Goal: Task Accomplishment & Management: Manage account settings

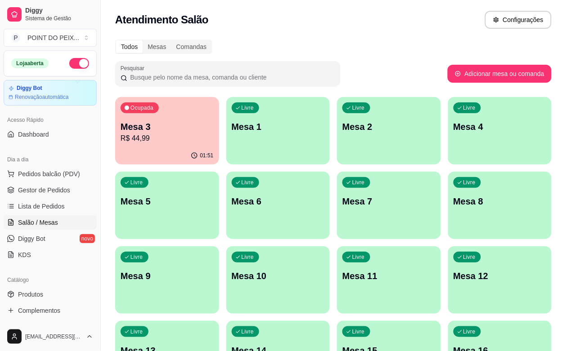
click at [226, 214] on div "Livre Mesa 6" at bounding box center [278, 200] width 104 height 57
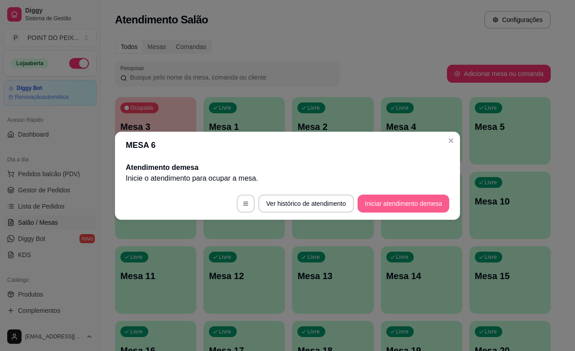
click at [414, 205] on button "Iniciar atendimento de mesa" at bounding box center [404, 204] width 92 height 18
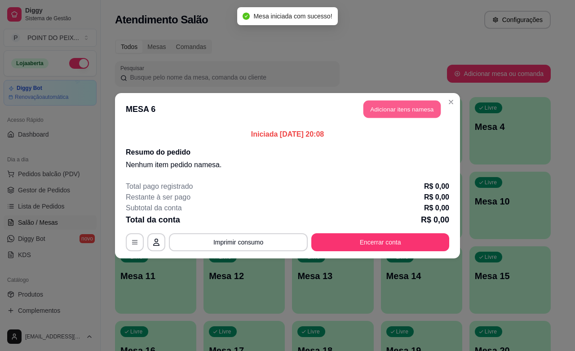
click at [407, 111] on button "Adicionar itens na mesa" at bounding box center [402, 109] width 77 height 18
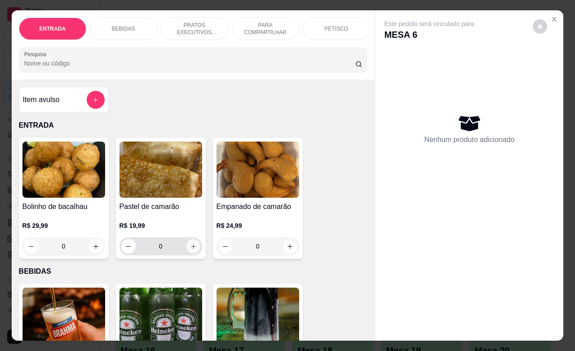
click at [190, 250] on icon "increase-product-quantity" at bounding box center [193, 246] width 7 height 7
type input "1"
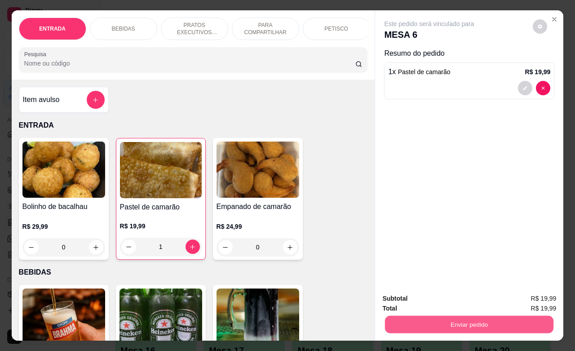
click at [419, 318] on button "Enviar pedido" at bounding box center [469, 325] width 169 height 18
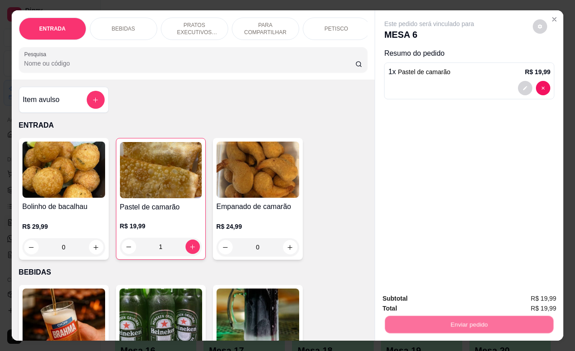
click at [403, 298] on button "Não registrar e enviar pedido" at bounding box center [439, 297] width 94 height 17
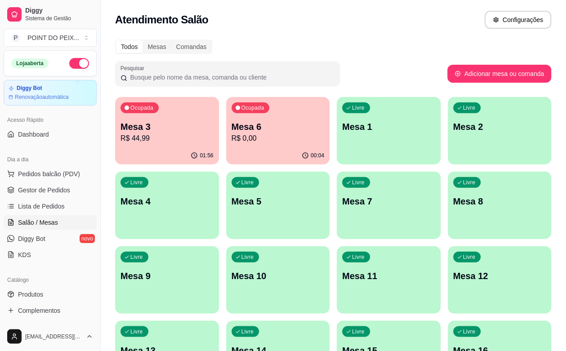
click at [237, 144] on div "Ocupada Mesa 6 R$ 0,00" at bounding box center [278, 122] width 104 height 50
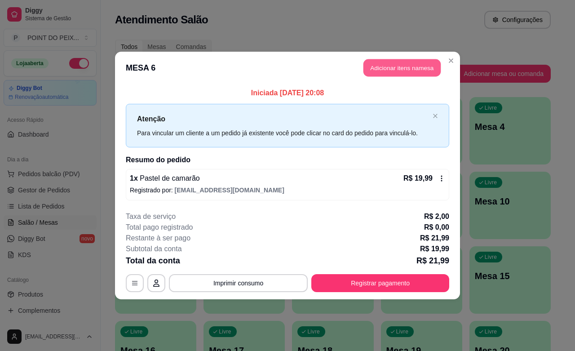
click at [399, 66] on button "Adicionar itens na mesa" at bounding box center [402, 68] width 77 height 18
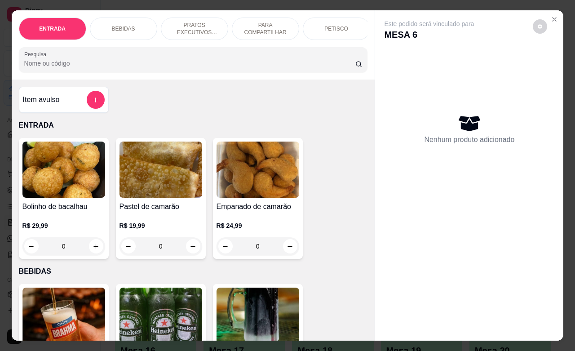
click at [344, 25] on div "PETISCO" at bounding box center [336, 29] width 67 height 22
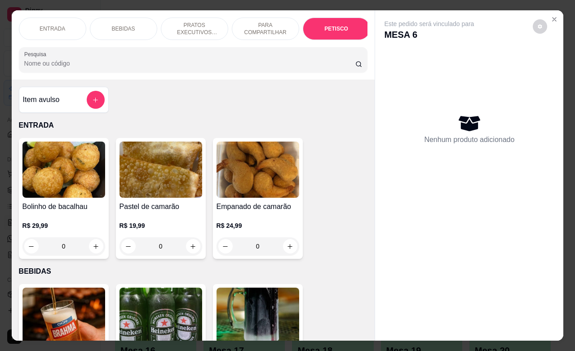
scroll to position [1971, 0]
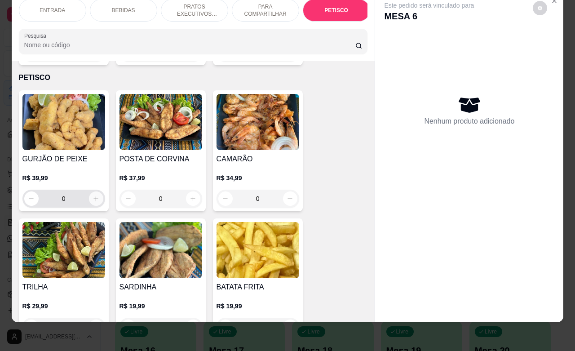
click at [89, 192] on button "increase-product-quantity" at bounding box center [96, 199] width 14 height 14
type input "1"
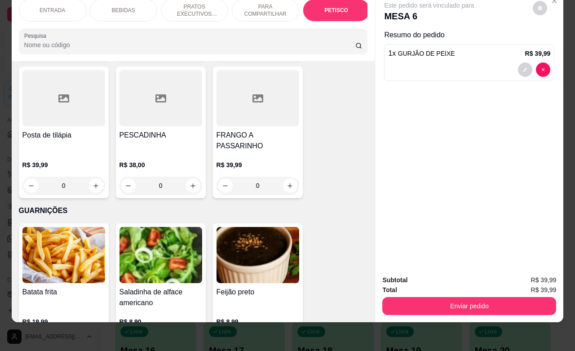
scroll to position [2195, 0]
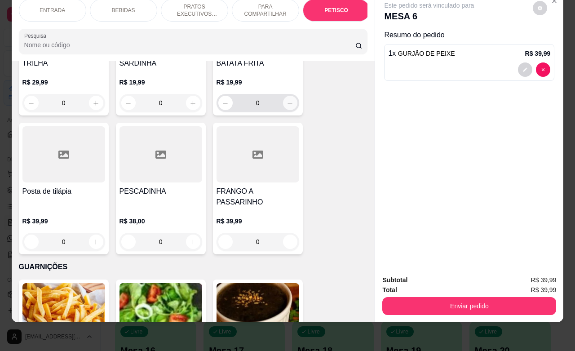
click at [287, 100] on icon "increase-product-quantity" at bounding box center [290, 103] width 7 height 7
type input "1"
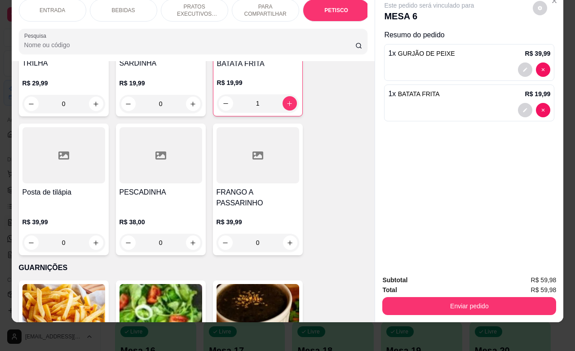
scroll to position [2197, 0]
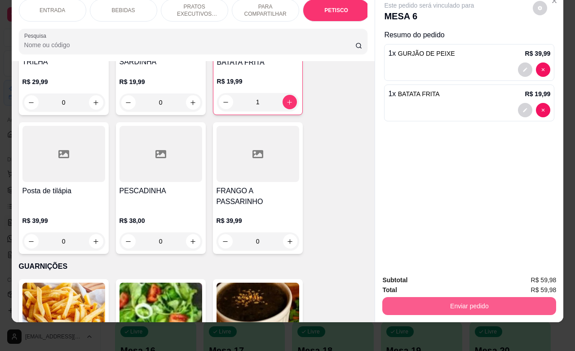
click at [455, 297] on button "Enviar pedido" at bounding box center [470, 306] width 174 height 18
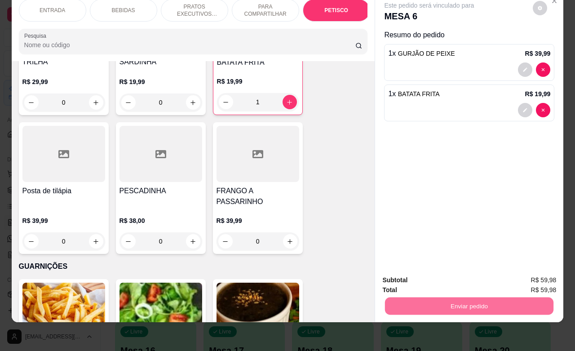
click at [437, 272] on button "Não registrar e enviar pedido" at bounding box center [439, 274] width 94 height 17
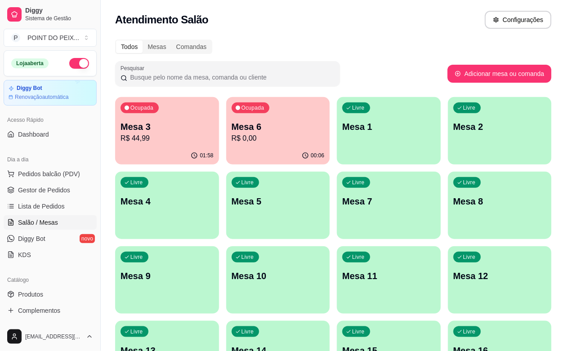
click at [337, 135] on div "Livre Mesa 1" at bounding box center [389, 125] width 104 height 57
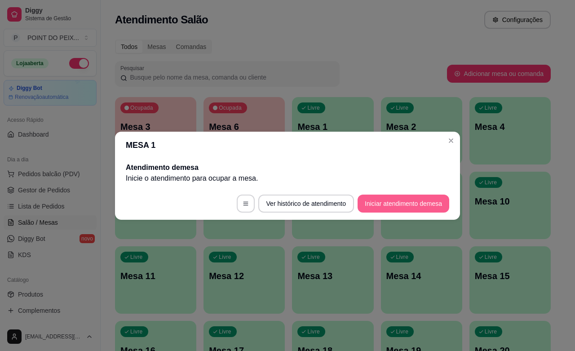
click at [410, 203] on button "Iniciar atendimento de mesa" at bounding box center [404, 204] width 92 height 18
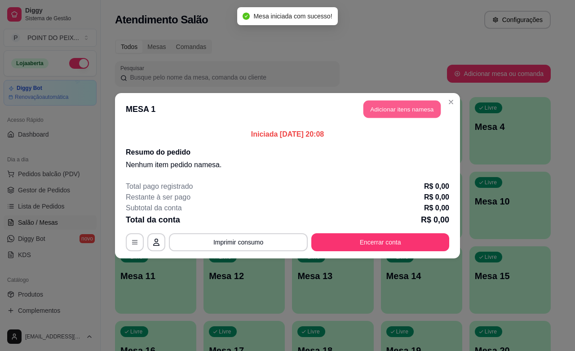
click at [392, 113] on button "Adicionar itens na mesa" at bounding box center [402, 109] width 77 height 18
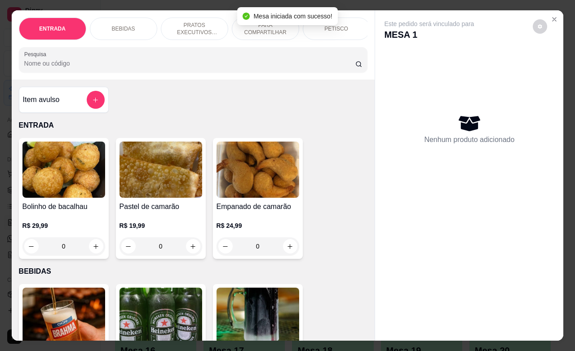
click at [331, 30] on div "PETISCO" at bounding box center [336, 29] width 67 height 22
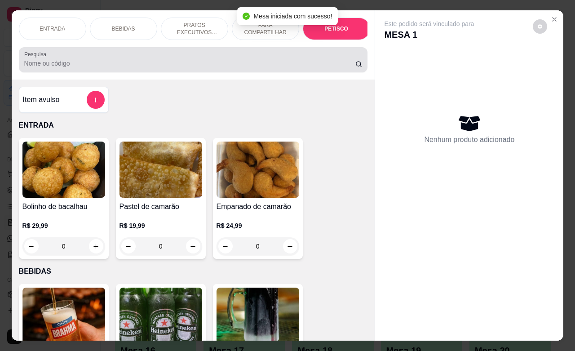
scroll to position [1971, 0]
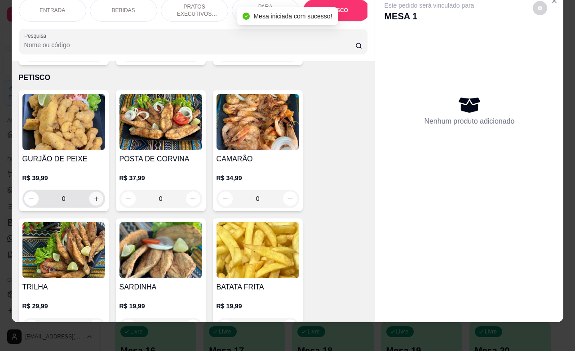
click at [93, 196] on icon "increase-product-quantity" at bounding box center [96, 199] width 7 height 7
type input "1"
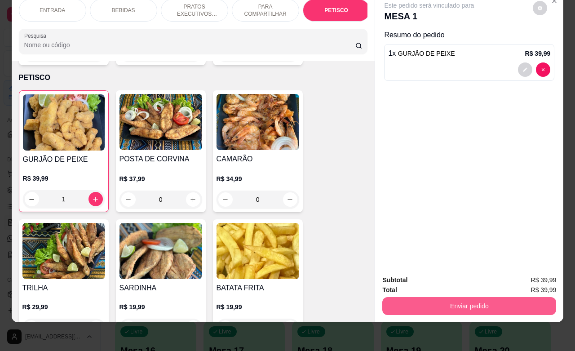
click at [421, 298] on button "Enviar pedido" at bounding box center [470, 306] width 174 height 18
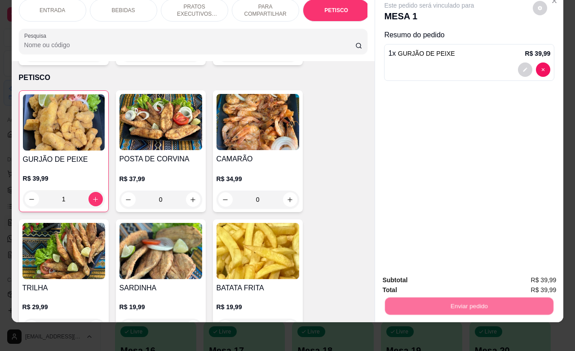
click at [412, 277] on button "Não registrar e enviar pedido" at bounding box center [439, 274] width 94 height 17
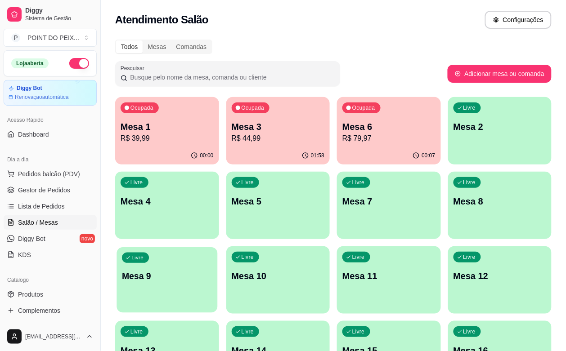
click at [217, 247] on div "Livre Mesa 9" at bounding box center [166, 274] width 101 height 55
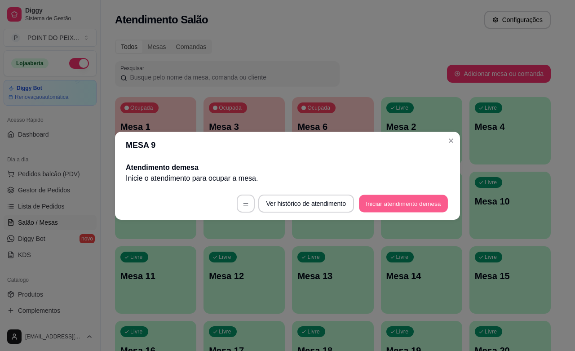
click at [376, 203] on button "Iniciar atendimento de mesa" at bounding box center [403, 204] width 89 height 18
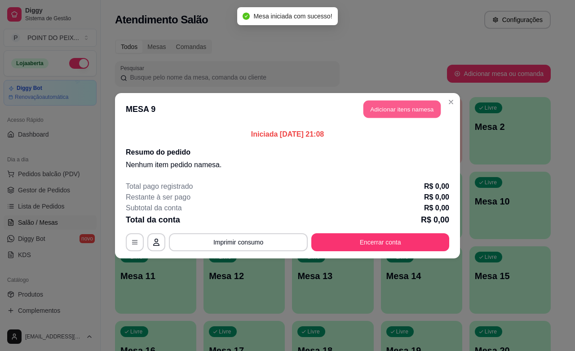
click at [422, 108] on button "Adicionar itens na mesa" at bounding box center [402, 109] width 77 height 18
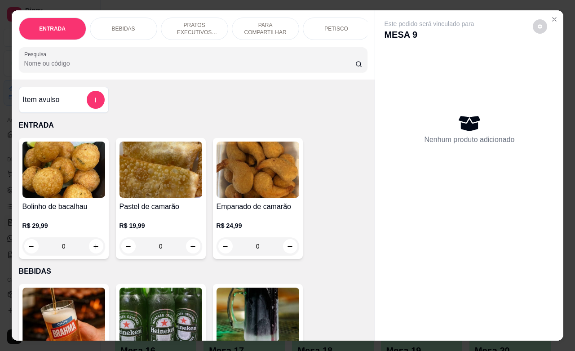
click at [325, 25] on p "PETISCO" at bounding box center [337, 28] width 24 height 7
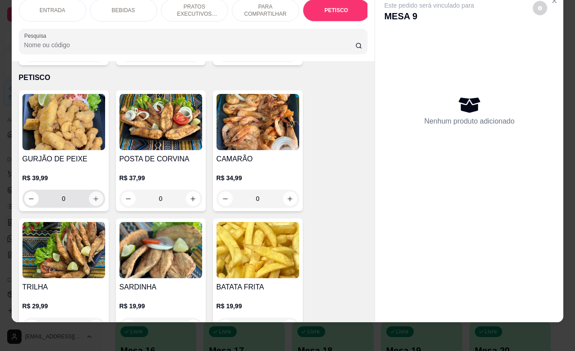
click at [93, 196] on icon "increase-product-quantity" at bounding box center [96, 199] width 7 height 7
type input "1"
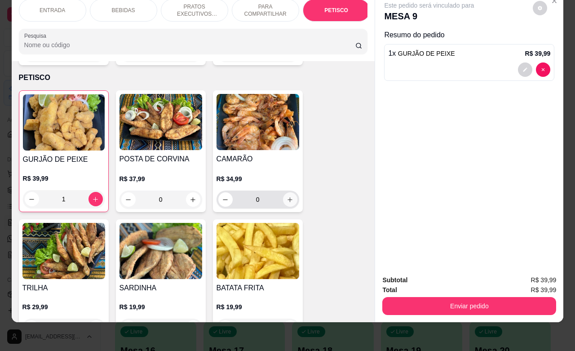
click at [283, 193] on button "increase-product-quantity" at bounding box center [290, 199] width 14 height 14
type input "1"
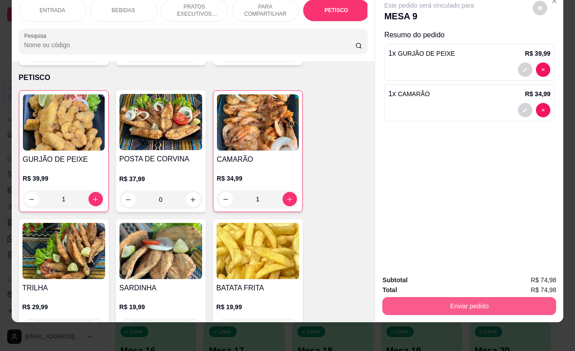
click at [427, 297] on button "Enviar pedido" at bounding box center [470, 306] width 174 height 18
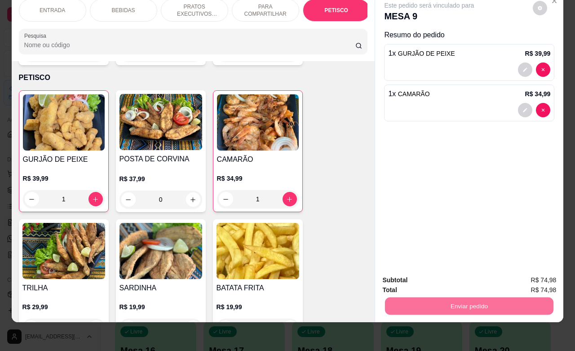
click at [423, 273] on button "Não registrar e enviar pedido" at bounding box center [438, 274] width 91 height 17
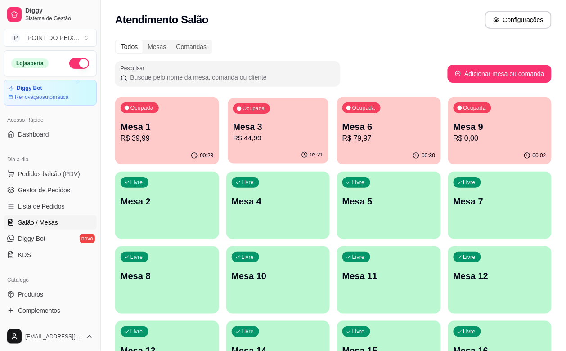
click at [243, 125] on p "Mesa 3" at bounding box center [278, 127] width 90 height 12
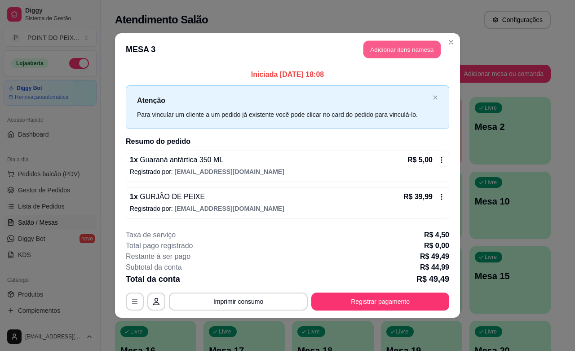
click at [414, 48] on button "Adicionar itens na mesa" at bounding box center [402, 50] width 77 height 18
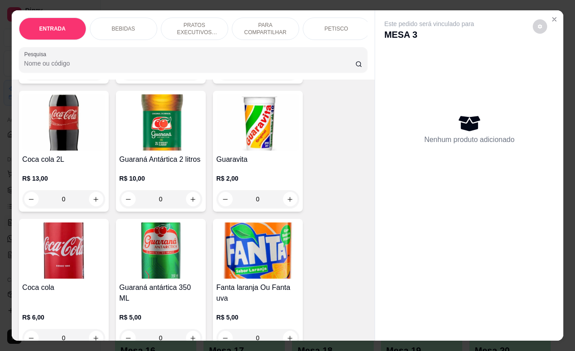
scroll to position [506, 0]
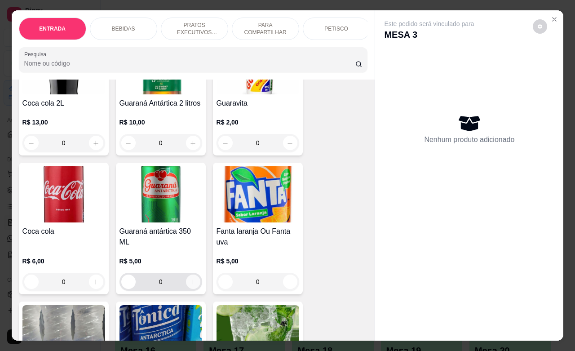
click at [190, 283] on icon "increase-product-quantity" at bounding box center [193, 282] width 7 height 7
type input "1"
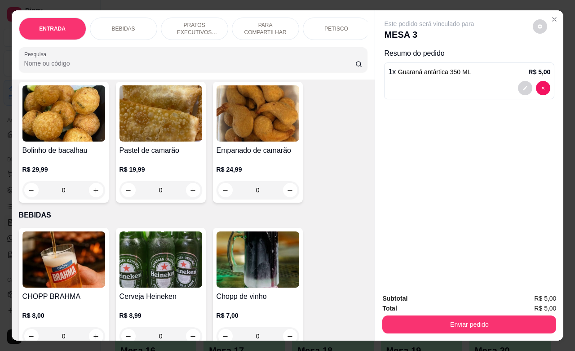
scroll to position [112, 0]
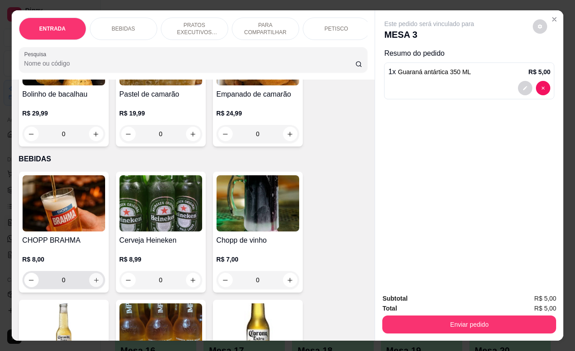
click at [93, 283] on icon "increase-product-quantity" at bounding box center [96, 280] width 7 height 7
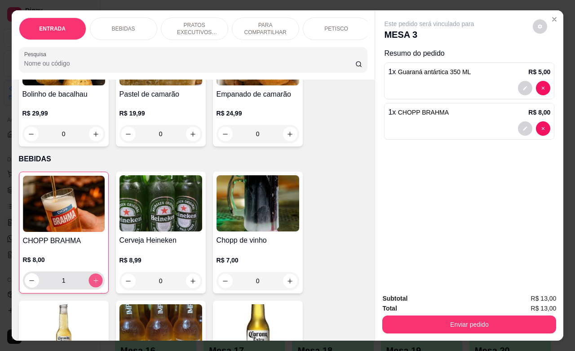
click at [93, 283] on icon "increase-product-quantity" at bounding box center [95, 280] width 7 height 7
click at [94, 283] on icon "increase-product-quantity" at bounding box center [95, 280] width 7 height 7
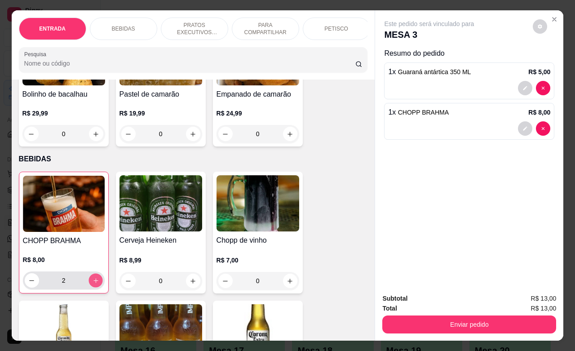
click at [94, 283] on icon "increase-product-quantity" at bounding box center [95, 280] width 7 height 7
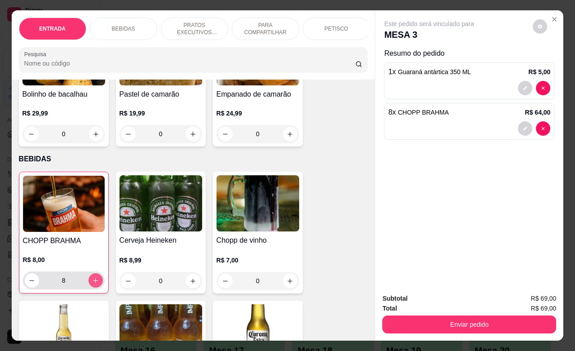
click at [94, 283] on icon "increase-product-quantity" at bounding box center [95, 280] width 7 height 7
type input "12"
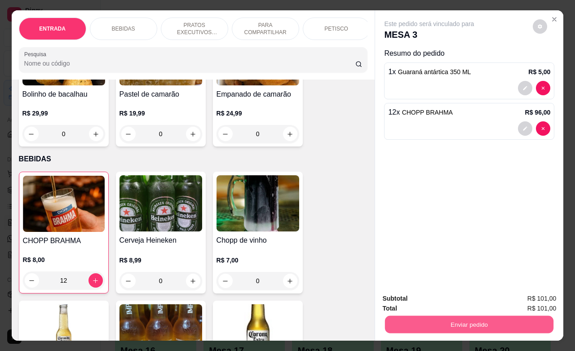
click at [450, 322] on button "Enviar pedido" at bounding box center [469, 325] width 169 height 18
click at [404, 294] on button "Não registrar e enviar pedido" at bounding box center [438, 297] width 91 height 17
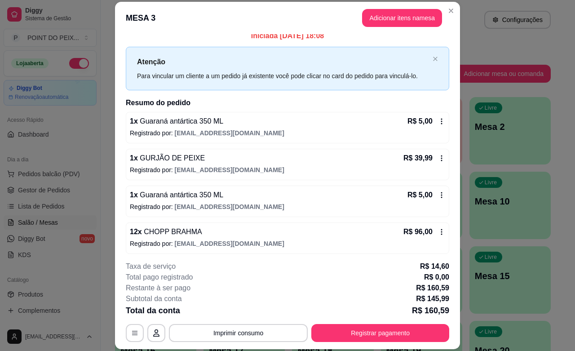
scroll to position [0, 0]
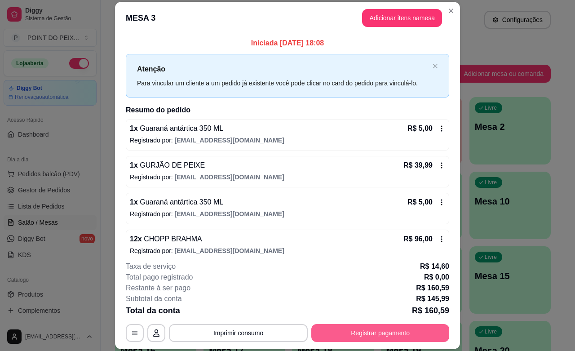
click at [388, 328] on button "Registrar pagamento" at bounding box center [381, 333] width 138 height 18
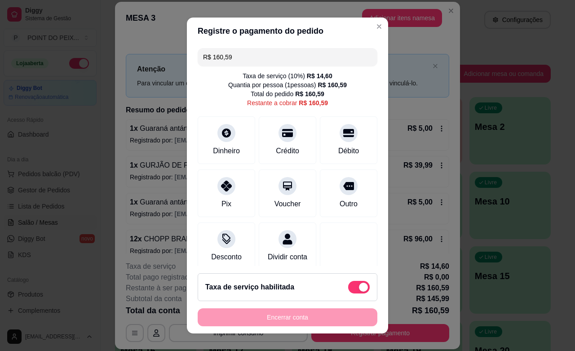
click at [359, 288] on span at bounding box center [363, 287] width 9 height 9
click at [348, 289] on input "checkbox" at bounding box center [351, 292] width 6 height 6
checkbox input "true"
type input "R$ 145,99"
checkbox input "false"
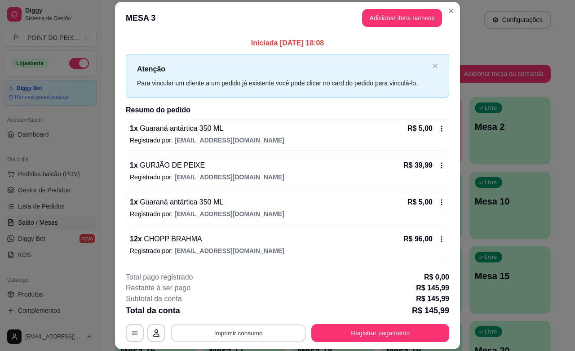
click at [256, 330] on button "Imprimir consumo" at bounding box center [238, 334] width 135 height 18
click at [243, 316] on button "IMPRESSORA" at bounding box center [236, 312] width 63 height 14
click at [441, 131] on icon at bounding box center [441, 129] width 1 height 6
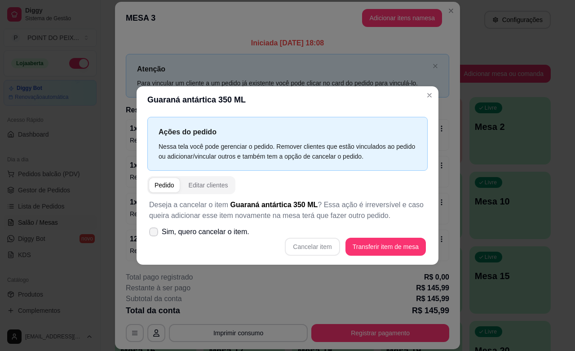
click at [155, 232] on icon at bounding box center [153, 231] width 7 height 5
click at [155, 233] on input "Sim, quero cancelar o item." at bounding box center [152, 236] width 6 height 6
checkbox input "true"
click at [327, 250] on button "Cancelar item" at bounding box center [313, 247] width 54 height 18
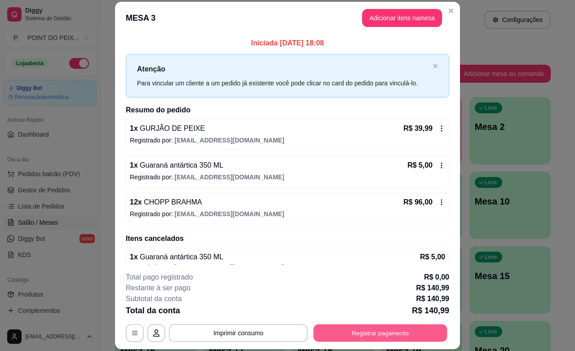
click at [403, 334] on button "Registrar pagamento" at bounding box center [381, 334] width 134 height 18
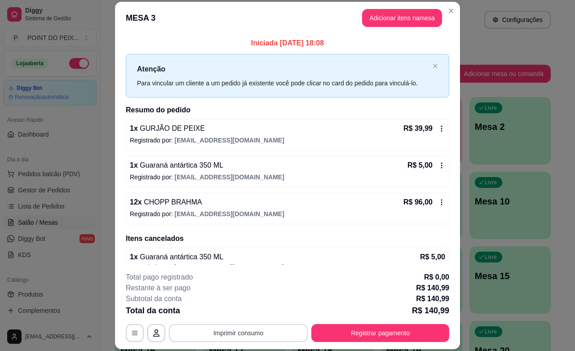
click at [238, 338] on button "Imprimir consumo" at bounding box center [238, 333] width 139 height 18
click at [225, 313] on button "IMPRESSORA" at bounding box center [236, 312] width 65 height 14
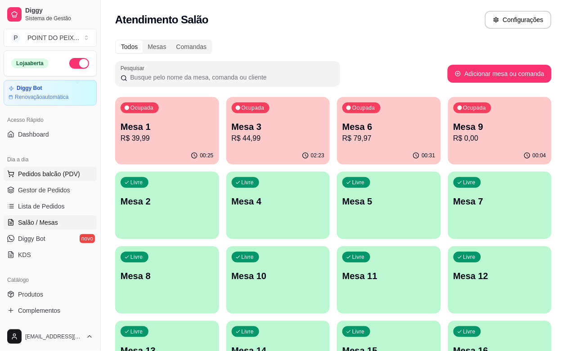
click at [45, 174] on span "Pedidos balcão (PDV)" at bounding box center [49, 173] width 62 height 9
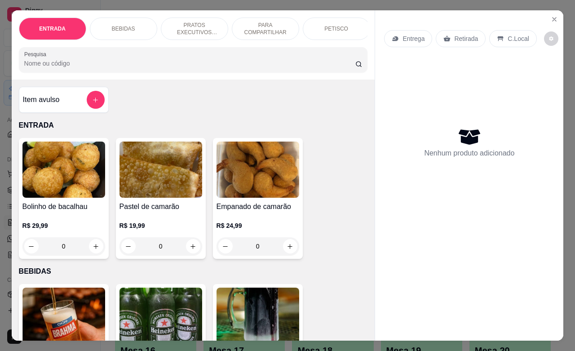
click at [455, 38] on p "Retirada" at bounding box center [467, 38] width 24 height 9
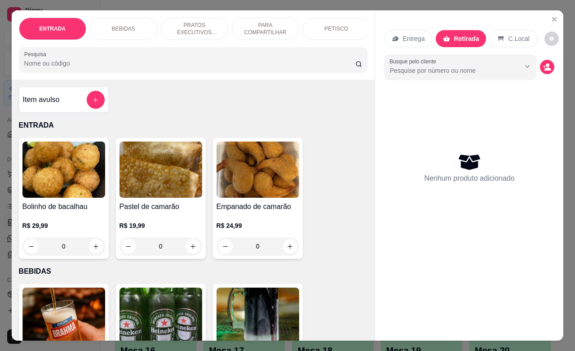
click at [321, 27] on div "PETISCO" at bounding box center [336, 29] width 67 height 22
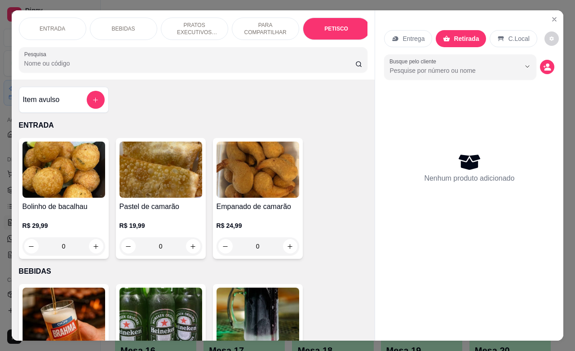
scroll to position [1971, 0]
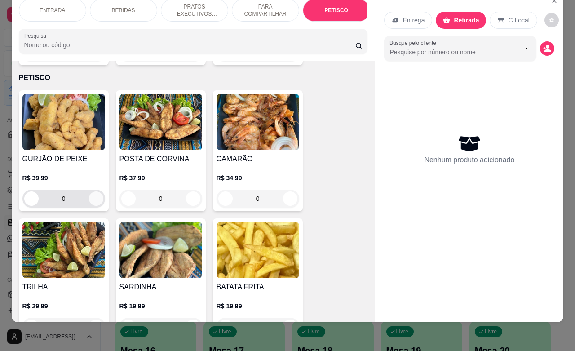
click at [93, 196] on icon "increase-product-quantity" at bounding box center [96, 199] width 7 height 7
type input "1"
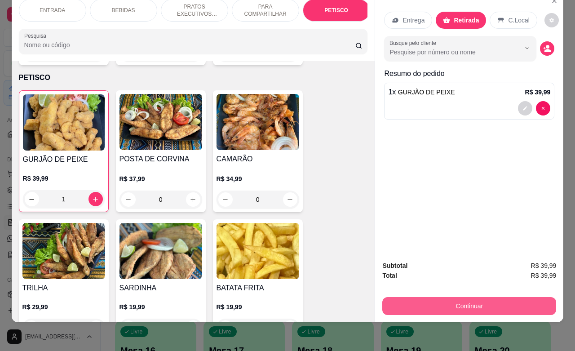
click at [418, 297] on button "Continuar" at bounding box center [470, 306] width 174 height 18
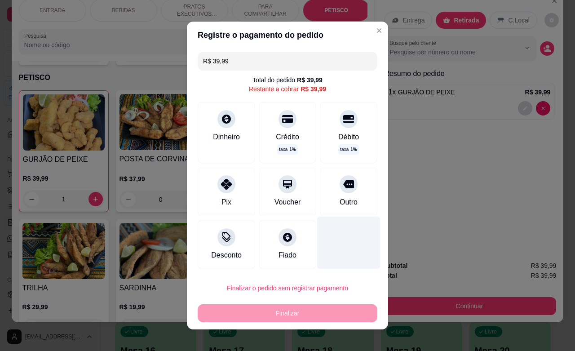
scroll to position [7, 0]
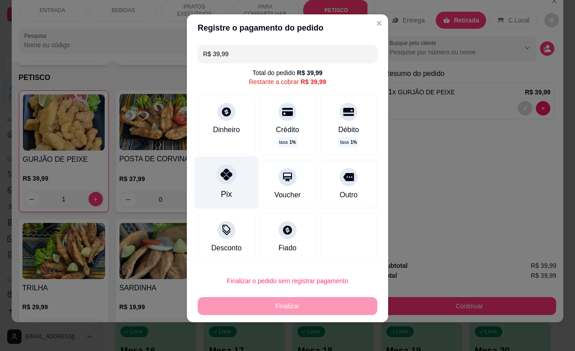
click at [230, 189] on div "Pix" at bounding box center [226, 182] width 63 height 53
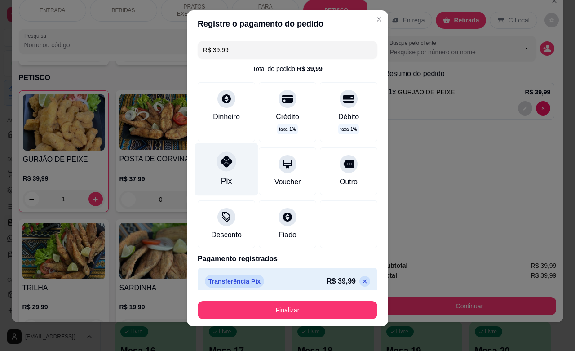
type input "R$ 0,00"
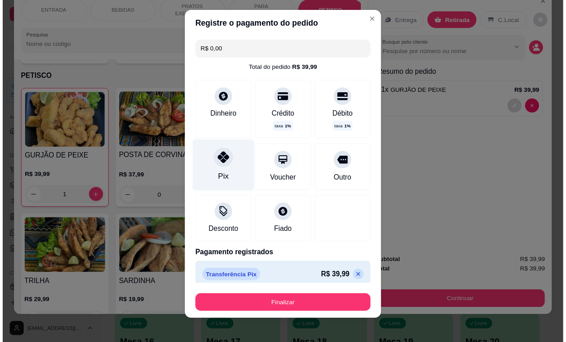
scroll to position [3, 0]
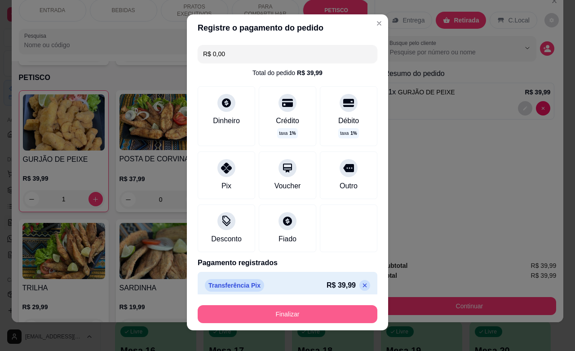
click at [281, 315] on button "Finalizar" at bounding box center [288, 314] width 180 height 18
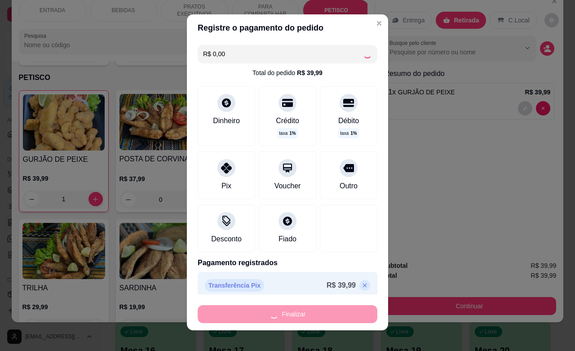
type input "0"
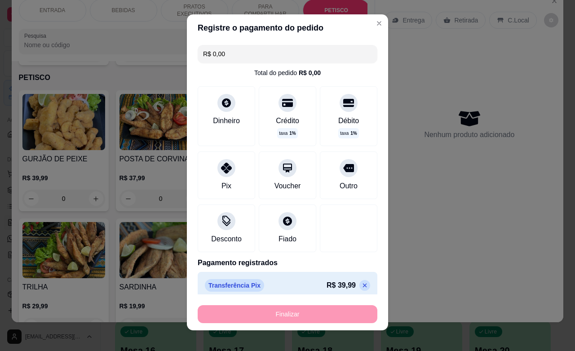
type input "-R$ 39,99"
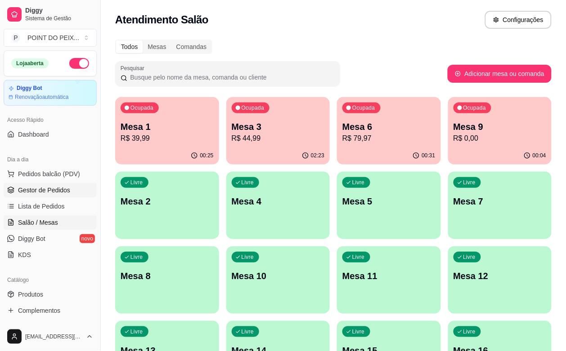
click at [53, 188] on span "Gestor de Pedidos" at bounding box center [44, 190] width 52 height 9
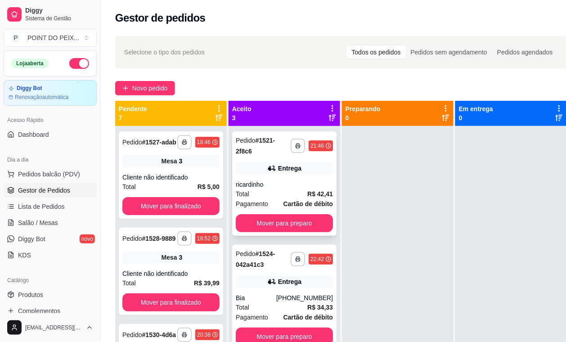
click at [277, 185] on div "ricardinho" at bounding box center [284, 184] width 97 height 9
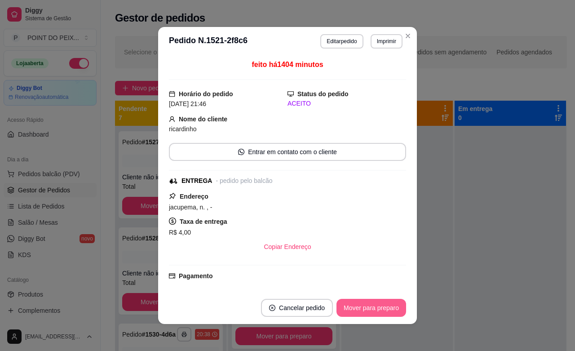
click at [362, 303] on button "Mover para preparo" at bounding box center [372, 308] width 70 height 18
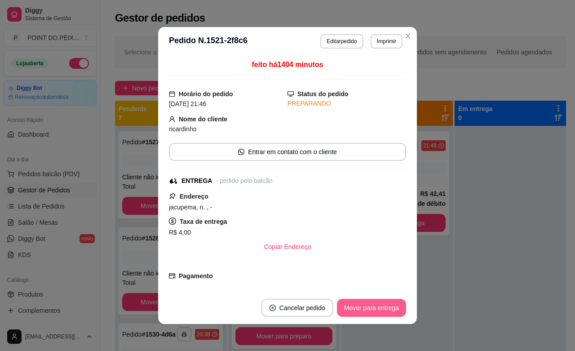
click at [359, 308] on button "Mover para entrega" at bounding box center [371, 308] width 69 height 18
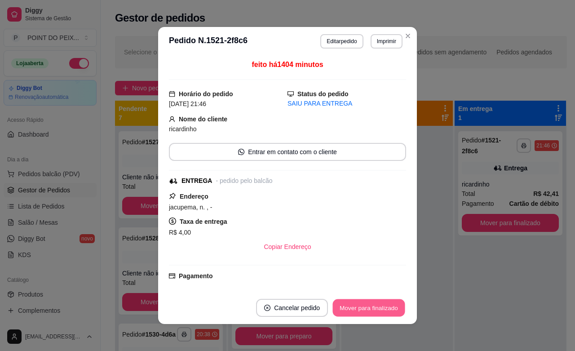
click at [359, 308] on button "Mover para finalizado" at bounding box center [369, 308] width 72 height 18
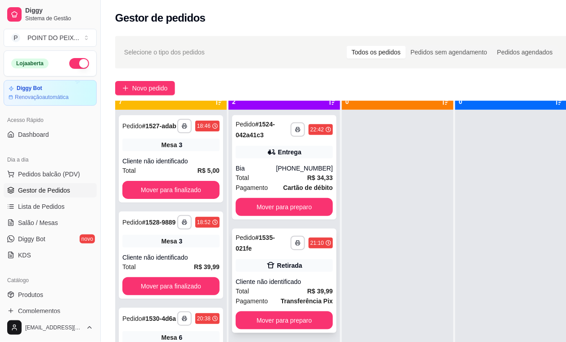
scroll to position [25, 0]
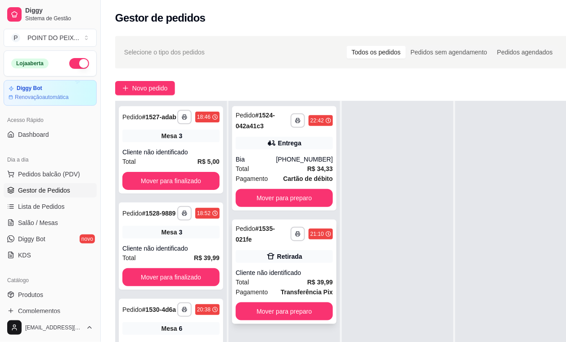
click at [294, 271] on div "Cliente não identificado" at bounding box center [284, 272] width 97 height 9
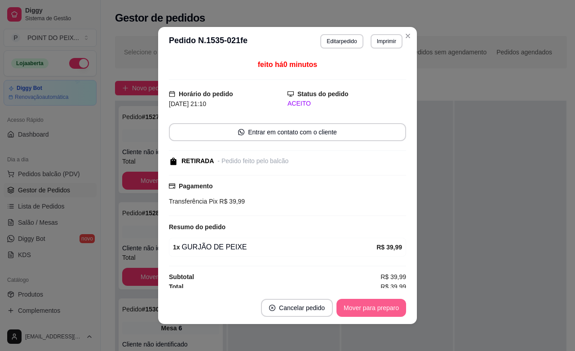
click at [345, 307] on button "Mover para preparo" at bounding box center [372, 308] width 70 height 18
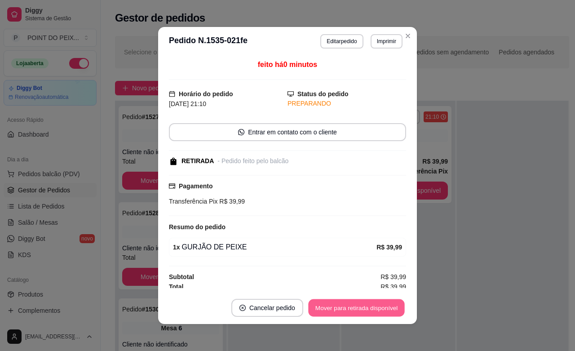
click at [361, 308] on button "Mover para retirada disponível" at bounding box center [356, 308] width 96 height 18
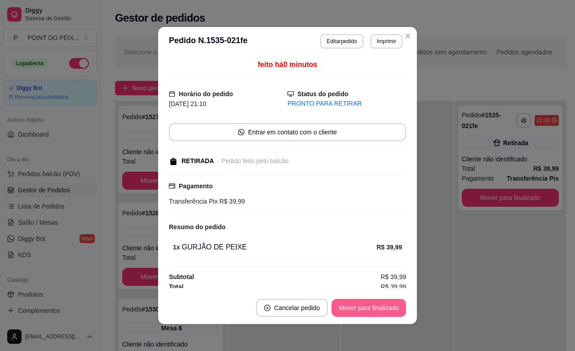
click at [357, 309] on button "Mover para finalizado" at bounding box center [369, 308] width 75 height 18
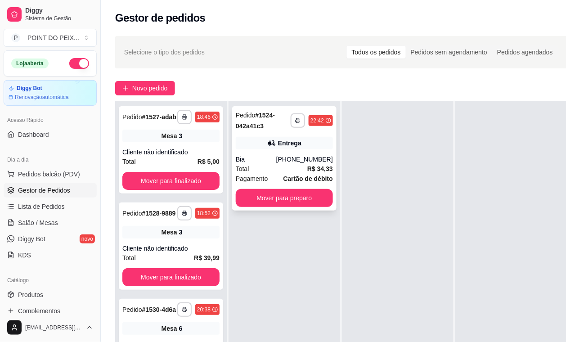
click at [293, 160] on div "(21) 97643-8497" at bounding box center [304, 159] width 57 height 9
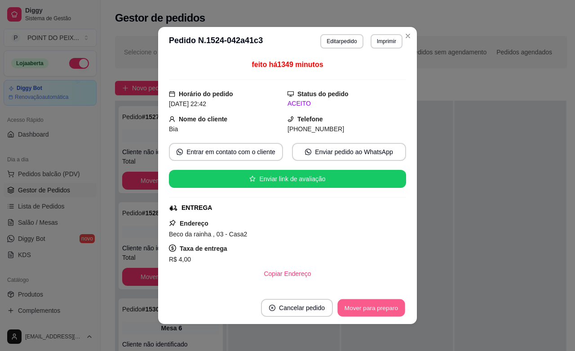
click at [357, 312] on button "Mover para preparo" at bounding box center [371, 308] width 67 height 18
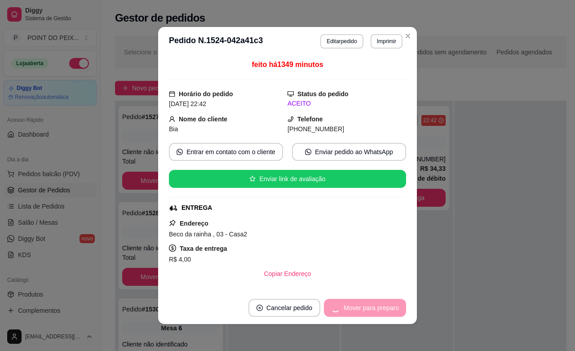
click at [358, 312] on div "Mover para preparo" at bounding box center [365, 308] width 82 height 18
click at [365, 311] on button "Mover para entrega" at bounding box center [371, 308] width 67 height 18
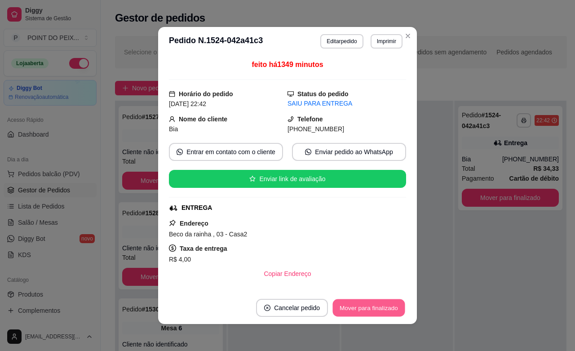
click at [364, 309] on button "Mover para finalizado" at bounding box center [369, 308] width 72 height 18
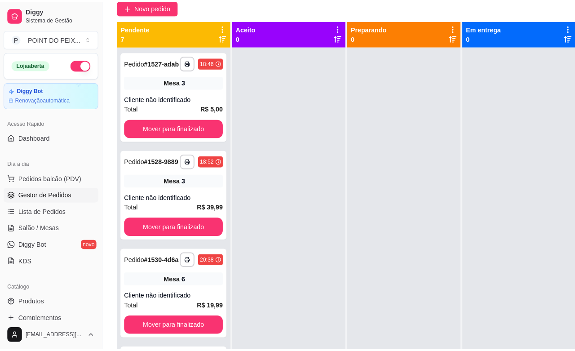
scroll to position [0, 0]
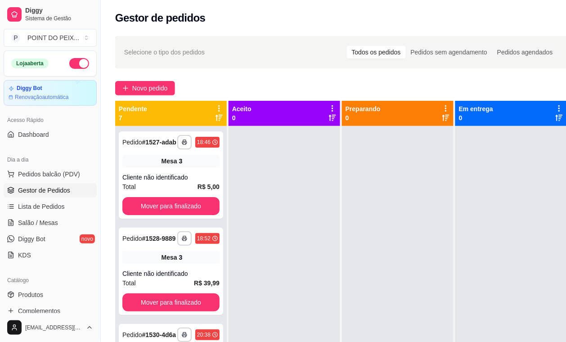
click at [332, 117] on icon at bounding box center [332, 117] width 7 height 7
click at [330, 107] on icon at bounding box center [332, 108] width 8 height 8
click at [556, 107] on icon at bounding box center [559, 108] width 8 height 8
click at [47, 205] on span "Lista de Pedidos" at bounding box center [41, 206] width 47 height 9
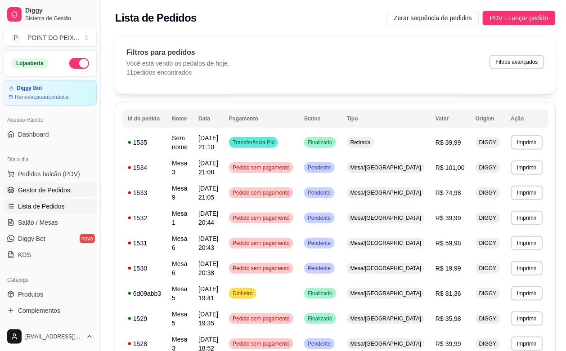
click at [53, 193] on span "Gestor de Pedidos" at bounding box center [44, 190] width 52 height 9
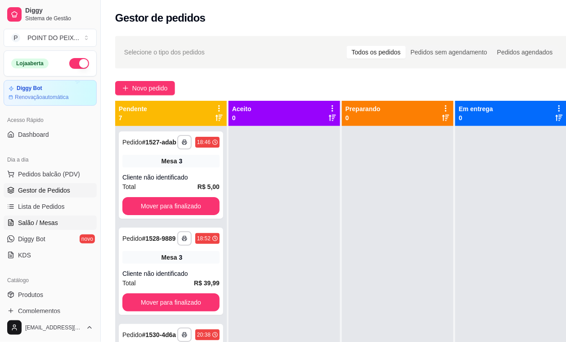
click at [45, 225] on span "Salão / Mesas" at bounding box center [38, 222] width 40 height 9
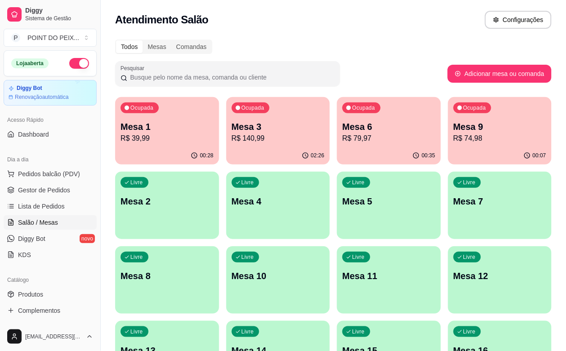
click at [337, 147] on div "00:35" at bounding box center [389, 156] width 104 height 18
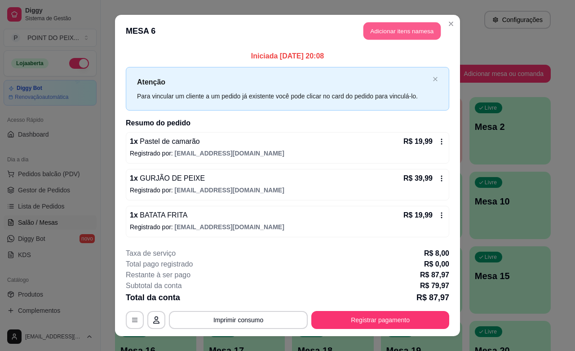
click at [401, 31] on button "Adicionar itens na mesa" at bounding box center [402, 31] width 77 height 18
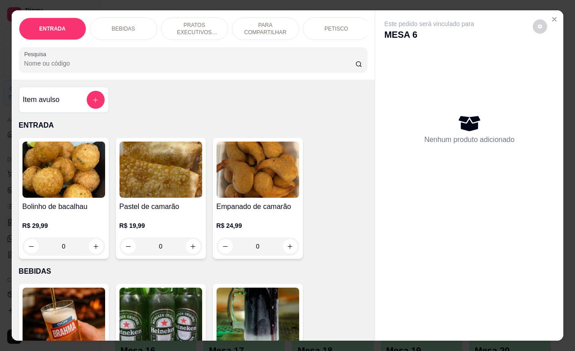
click at [108, 20] on div "BEBIDAS" at bounding box center [123, 29] width 67 height 22
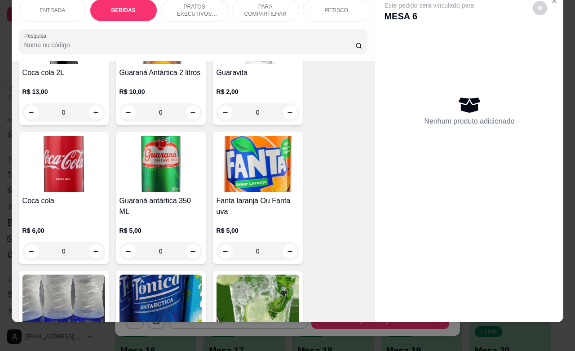
scroll to position [524, 0]
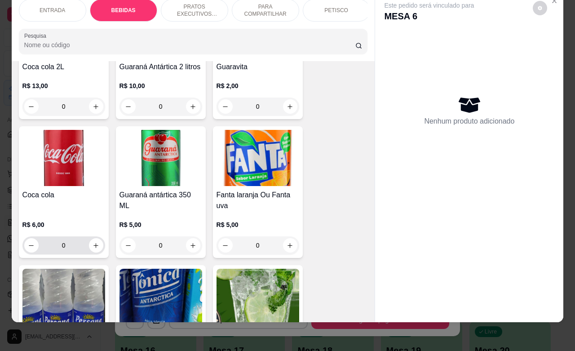
drag, startPoint x: 102, startPoint y: 250, endPoint x: 97, endPoint y: 249, distance: 4.6
click at [97, 249] on div "Coca cola R$ 6,00 0" at bounding box center [64, 192] width 90 height 132
click at [93, 247] on icon "increase-product-quantity" at bounding box center [96, 245] width 7 height 7
type input "1"
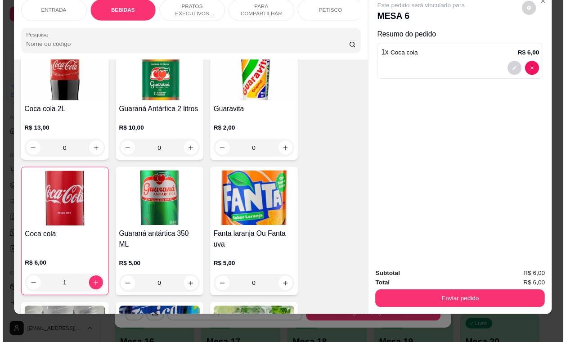
scroll to position [468, 0]
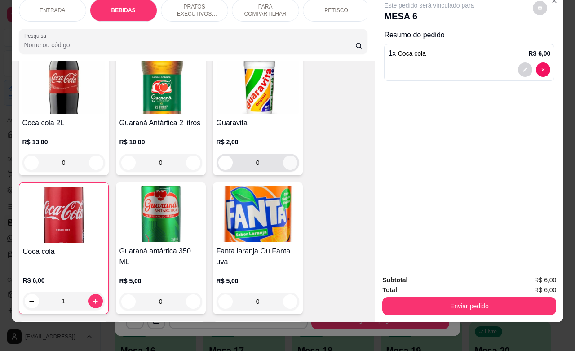
click at [283, 166] on button "increase-product-quantity" at bounding box center [290, 163] width 14 height 14
type input "1"
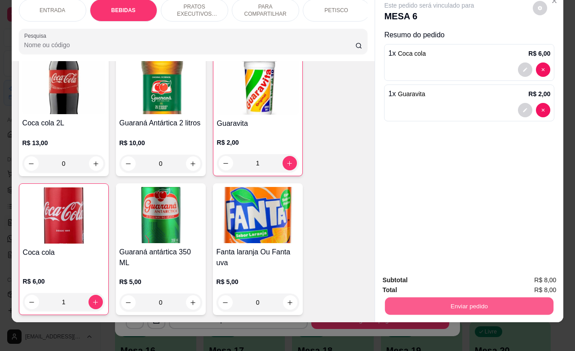
click at [428, 297] on button "Enviar pedido" at bounding box center [469, 306] width 169 height 18
click at [436, 275] on button "Não registrar e enviar pedido" at bounding box center [439, 274] width 94 height 17
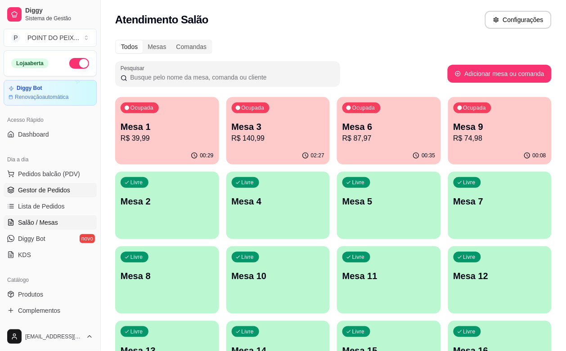
click at [61, 191] on span "Gestor de Pedidos" at bounding box center [44, 190] width 52 height 9
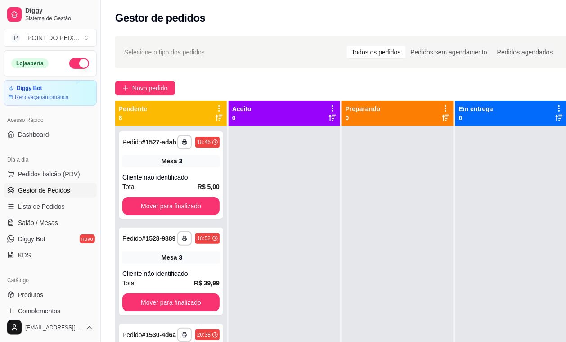
click at [388, 53] on div "Todos os pedidos" at bounding box center [376, 52] width 59 height 13
click at [347, 46] on input "Todos os pedidos" at bounding box center [347, 46] width 0 height 0
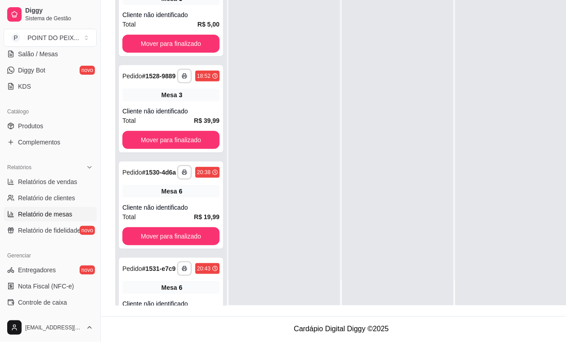
scroll to position [112, 0]
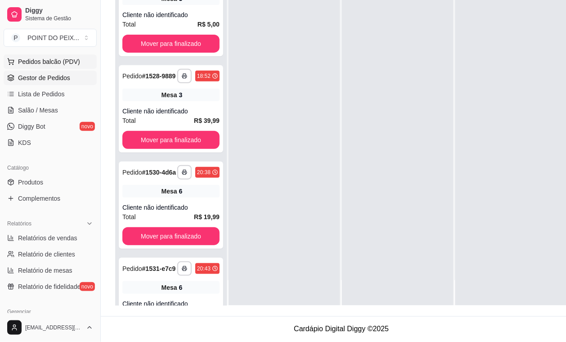
click at [57, 63] on span "Pedidos balcão (PDV)" at bounding box center [49, 61] width 62 height 9
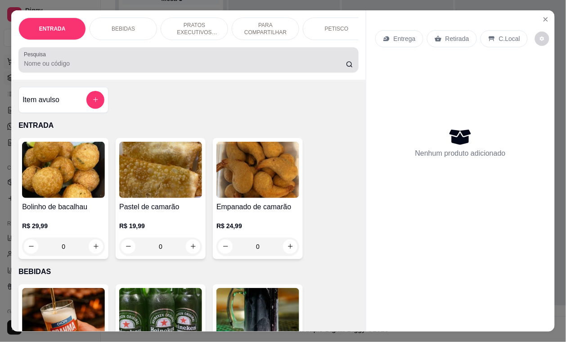
scroll to position [137, 0]
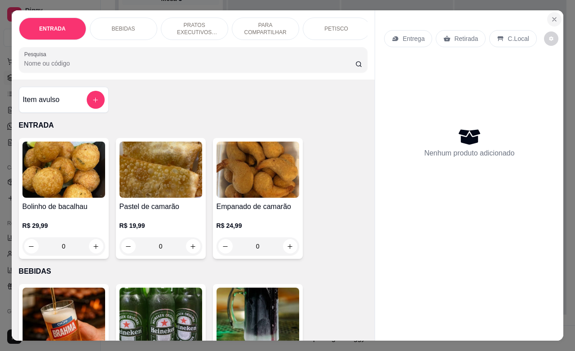
click at [551, 16] on icon "Close" at bounding box center [554, 19] width 7 height 7
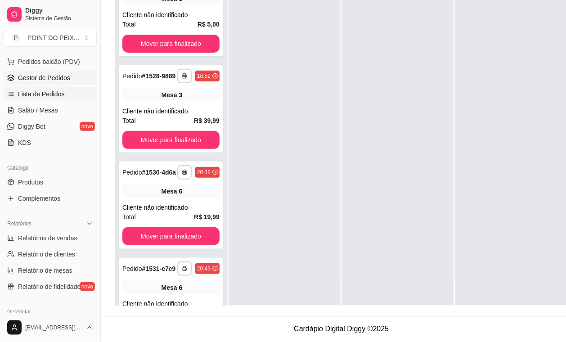
click at [53, 97] on span "Lista de Pedidos" at bounding box center [41, 93] width 47 height 9
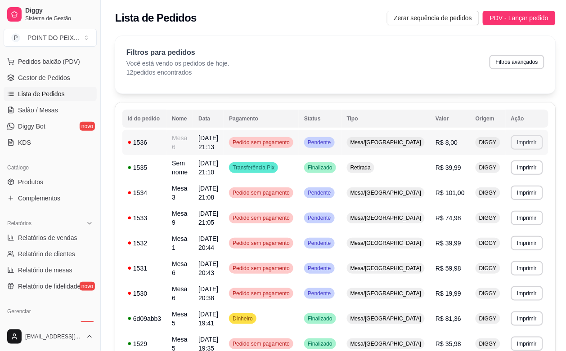
click at [518, 142] on button "Imprimir" at bounding box center [527, 142] width 32 height 14
click at [503, 172] on button "IMPRESSORA" at bounding box center [507, 174] width 63 height 14
click at [452, 18] on span "Zerar sequência de pedidos" at bounding box center [433, 18] width 78 height 10
click at [358, 73] on div "Filtros para pedidos Você está vendo os pedidos de hoje. 12 pedidos encontrados…" at bounding box center [335, 62] width 418 height 30
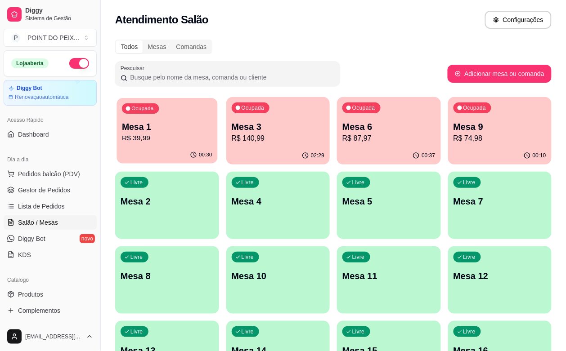
click at [151, 153] on div "00:30" at bounding box center [166, 155] width 101 height 17
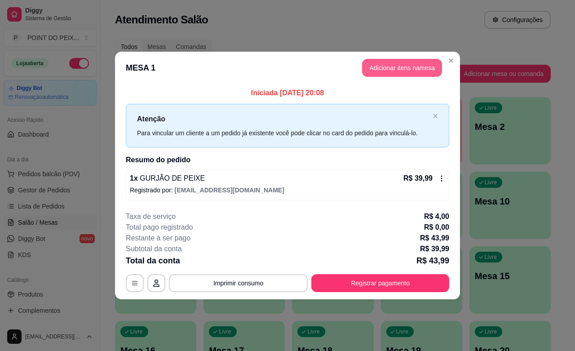
click at [425, 73] on button "Adicionar itens na mesa" at bounding box center [402, 68] width 80 height 18
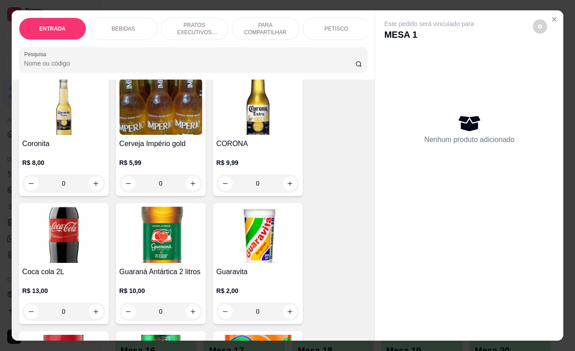
scroll to position [393, 0]
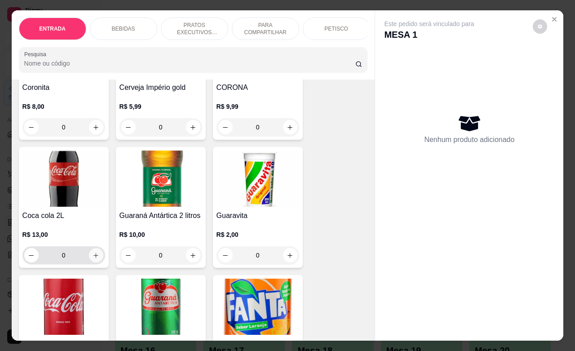
click at [89, 263] on button "increase-product-quantity" at bounding box center [96, 255] width 14 height 14
type input "1"
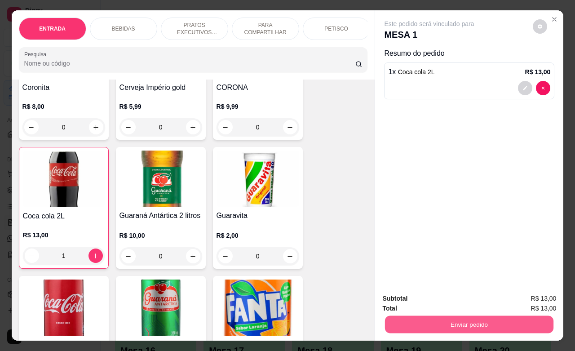
click at [446, 316] on button "Enviar pedido" at bounding box center [469, 325] width 169 height 18
click at [444, 301] on button "Não registrar e enviar pedido" at bounding box center [439, 297] width 94 height 17
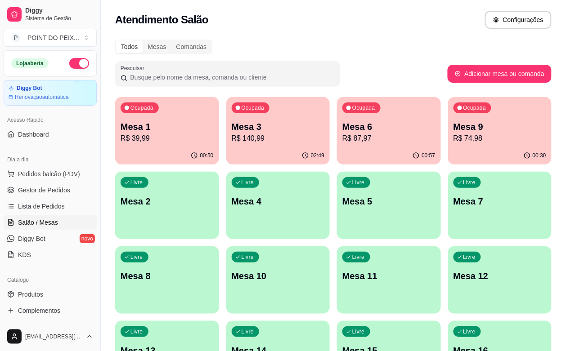
click at [45, 223] on span "Salão / Mesas" at bounding box center [38, 222] width 40 height 9
click at [47, 223] on span "Salão / Mesas" at bounding box center [38, 222] width 40 height 9
click at [226, 212] on div "Livre Mesa 4" at bounding box center [278, 200] width 104 height 57
click at [217, 227] on div "button" at bounding box center [166, 232] width 101 height 10
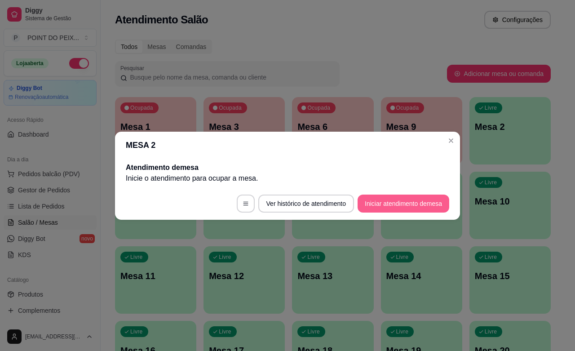
click at [372, 198] on button "Iniciar atendimento de mesa" at bounding box center [404, 204] width 92 height 18
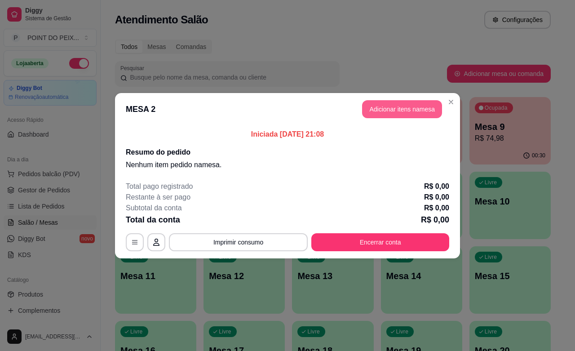
click at [399, 116] on button "Adicionar itens na mesa" at bounding box center [402, 109] width 80 height 18
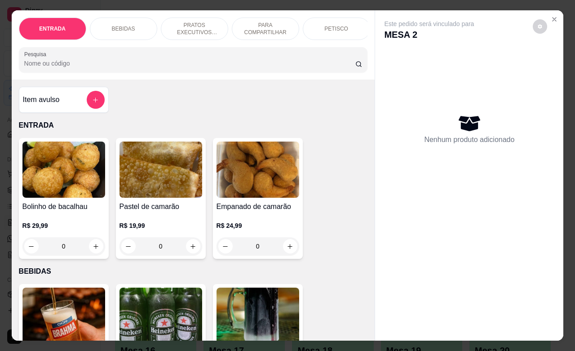
click at [335, 25] on p "PETISCO" at bounding box center [337, 28] width 24 height 7
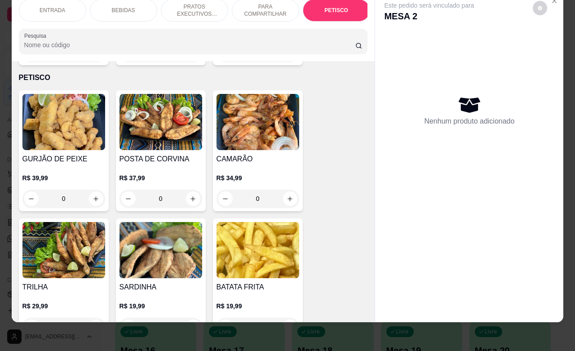
scroll to position [0, 0]
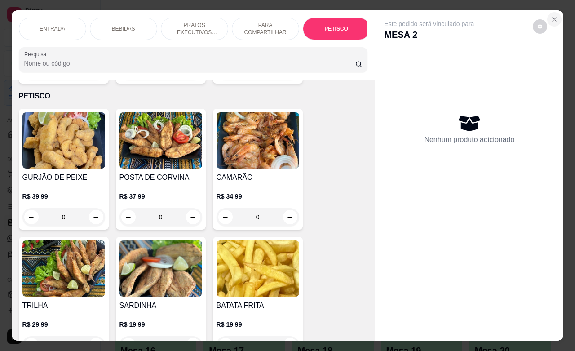
click at [553, 18] on icon "Close" at bounding box center [555, 20] width 4 height 4
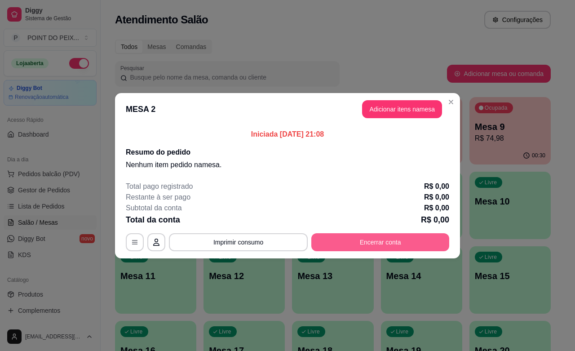
click at [394, 241] on button "Encerrar conta" at bounding box center [381, 242] width 138 height 18
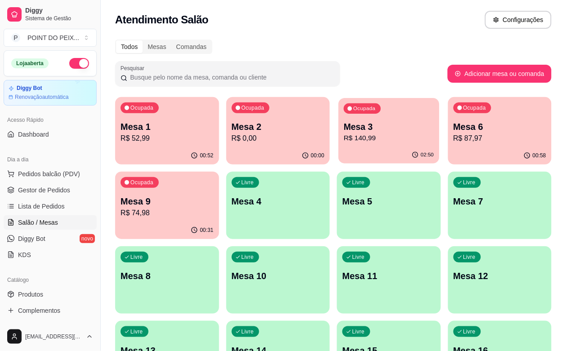
click at [356, 146] on div "Ocupada Mesa 3 R$ 140,99" at bounding box center [388, 122] width 101 height 49
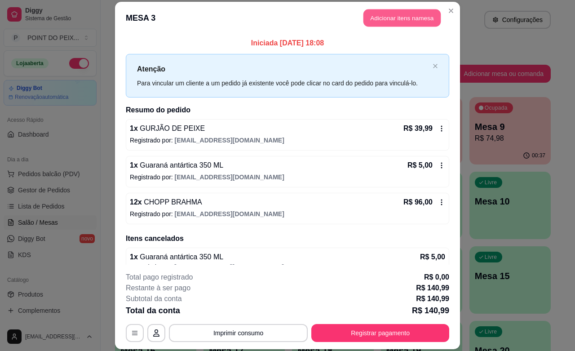
click at [392, 15] on button "Adicionar itens na mesa" at bounding box center [402, 18] width 77 height 18
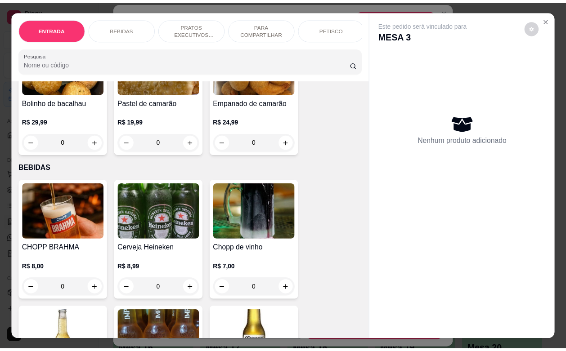
scroll to position [112, 0]
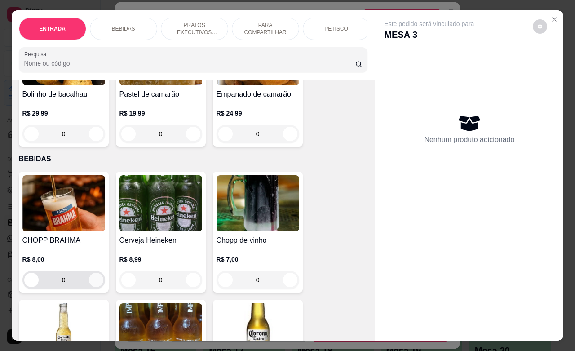
click at [94, 284] on icon "increase-product-quantity" at bounding box center [96, 280] width 7 height 7
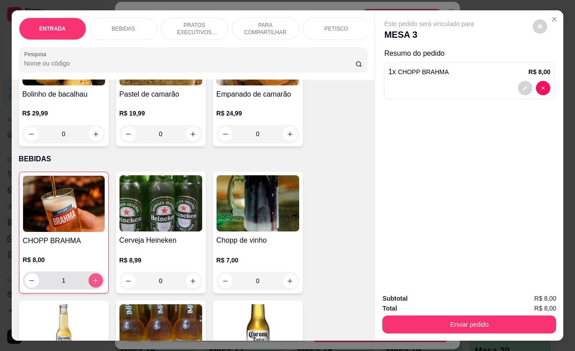
click at [95, 287] on button "increase-product-quantity" at bounding box center [96, 280] width 14 height 14
type input "2"
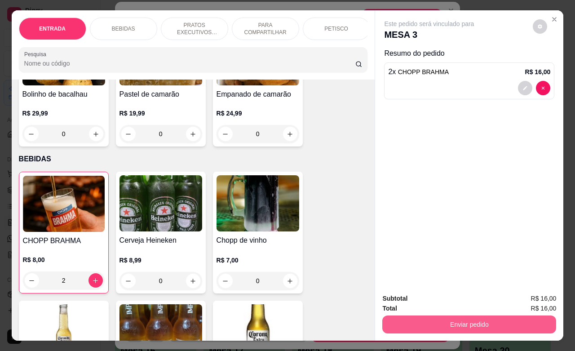
click at [486, 322] on button "Enviar pedido" at bounding box center [470, 325] width 174 height 18
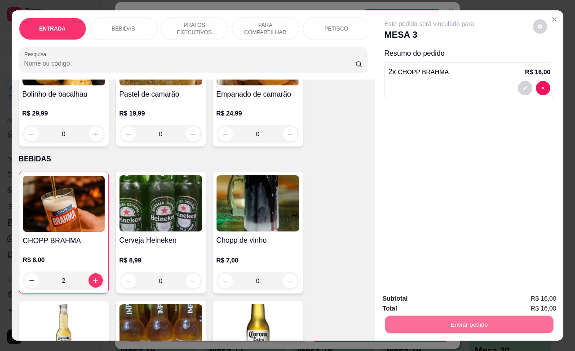
click at [451, 299] on button "Não registrar e enviar pedido" at bounding box center [439, 297] width 94 height 17
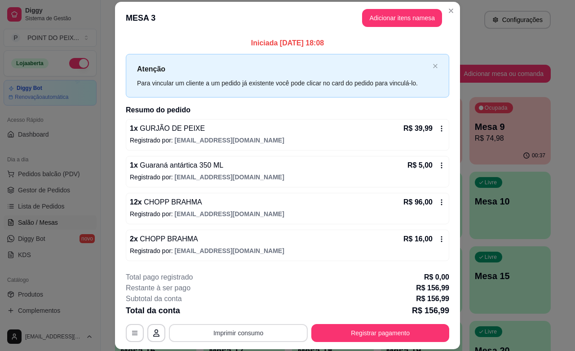
click at [280, 329] on button "Imprimir consumo" at bounding box center [238, 333] width 139 height 18
click at [251, 311] on button "IMPRESSORA" at bounding box center [236, 312] width 63 height 14
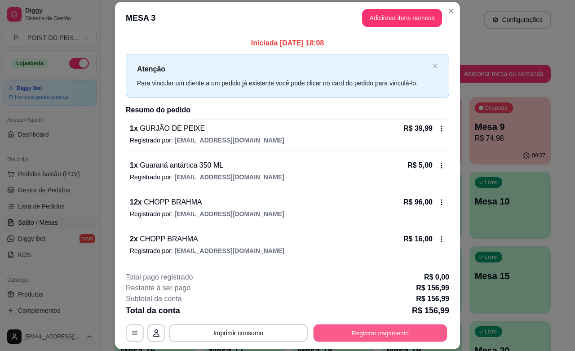
click at [372, 334] on button "Registrar pagamento" at bounding box center [381, 334] width 134 height 18
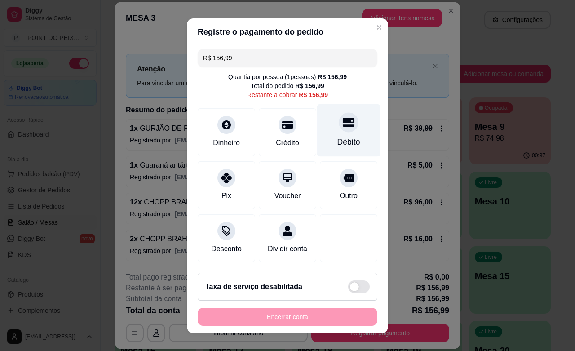
click at [338, 141] on div "Débito" at bounding box center [349, 142] width 23 height 12
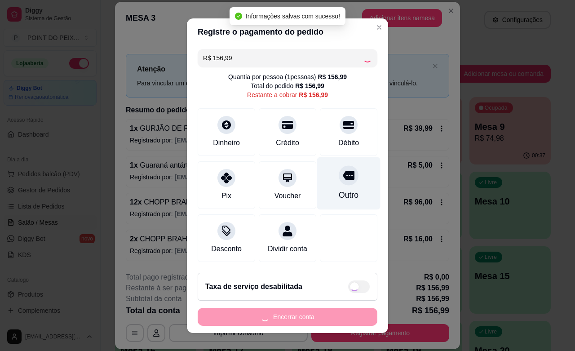
type input "R$ 0,00"
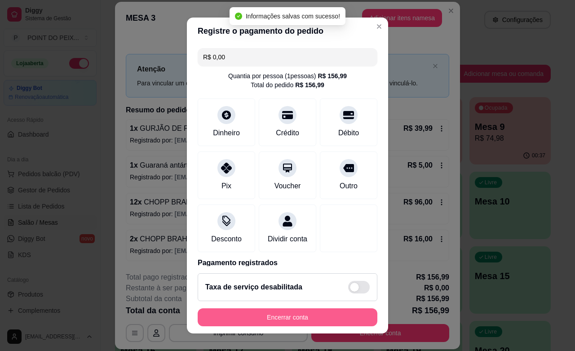
click at [280, 319] on button "Encerrar conta" at bounding box center [288, 317] width 180 height 18
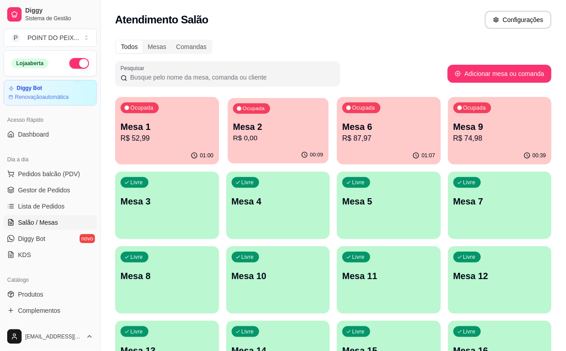
click at [234, 149] on div "00:09" at bounding box center [277, 155] width 101 height 17
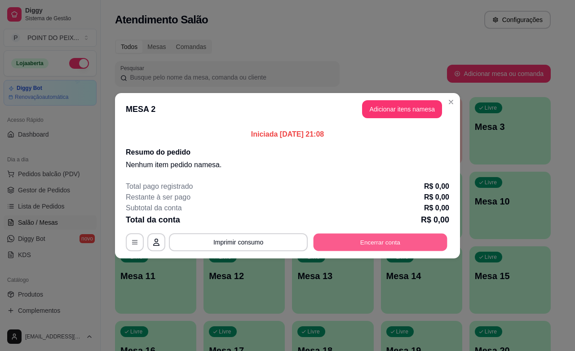
click at [380, 242] on button "Encerrar conta" at bounding box center [381, 242] width 134 height 18
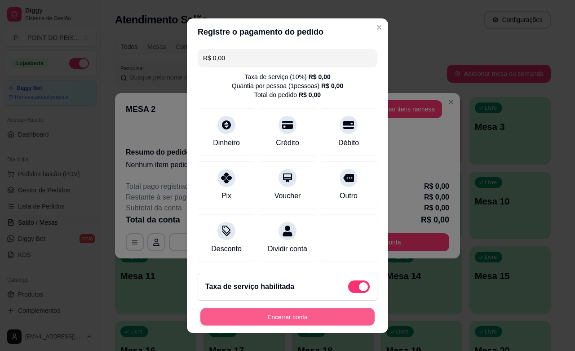
click at [282, 316] on button "Encerrar conta" at bounding box center [288, 317] width 174 height 18
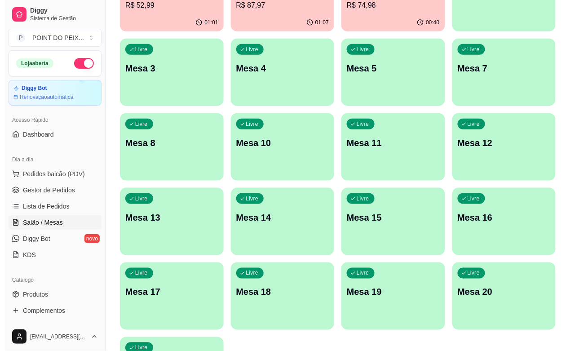
scroll to position [148, 0]
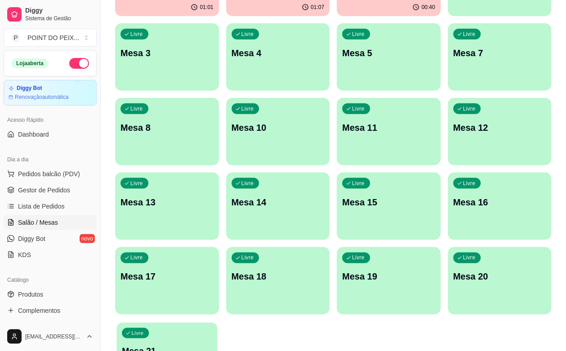
click at [149, 323] on div "Livre Mesa 21" at bounding box center [166, 350] width 101 height 55
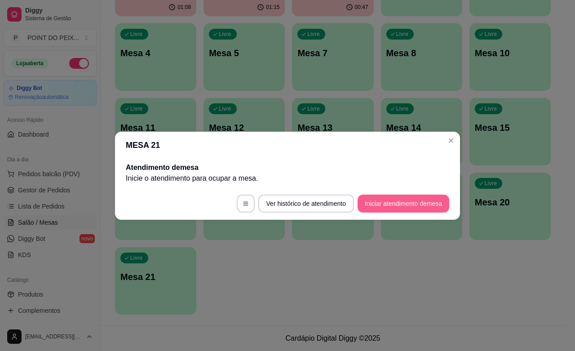
click at [392, 209] on button "Iniciar atendimento de mesa" at bounding box center [404, 204] width 92 height 18
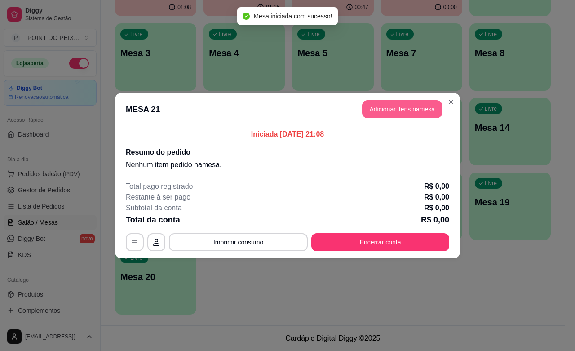
click at [400, 115] on button "Adicionar itens na mesa" at bounding box center [402, 109] width 80 height 18
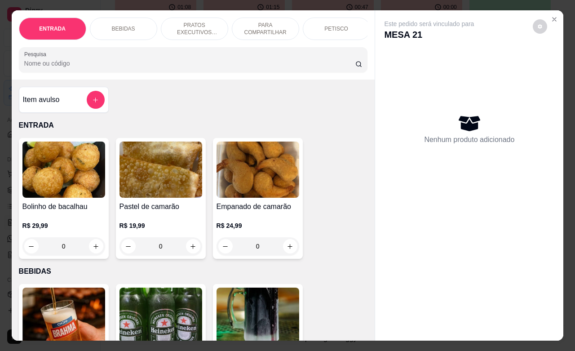
click at [318, 24] on div "PETISCO" at bounding box center [336, 29] width 67 height 22
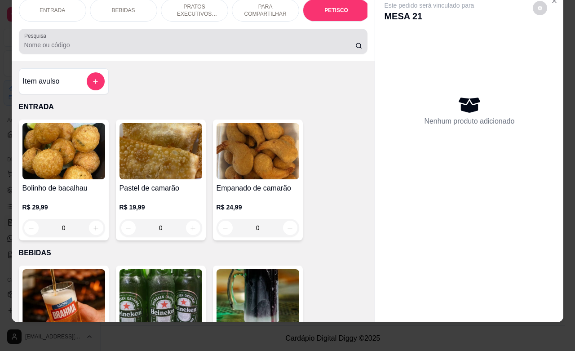
scroll to position [1971, 0]
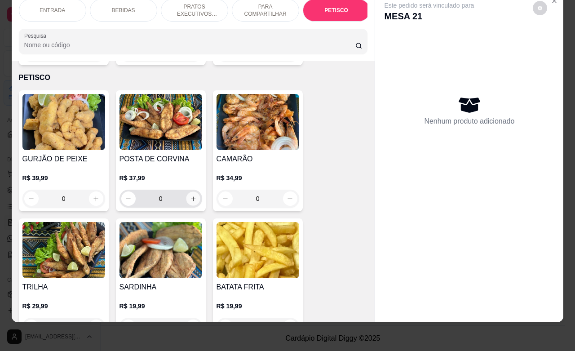
click at [186, 192] on button "increase-product-quantity" at bounding box center [193, 199] width 14 height 14
type input "1"
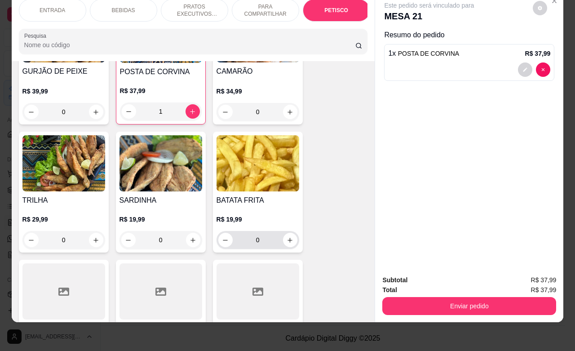
scroll to position [2083, 0]
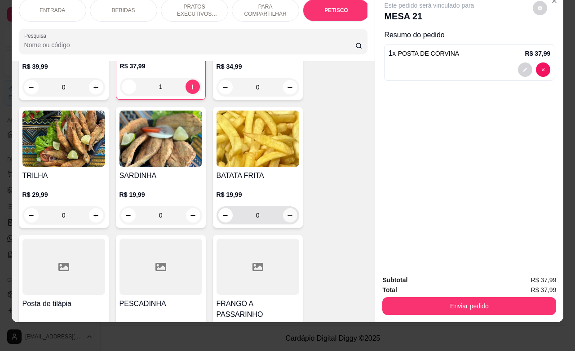
click at [287, 212] on icon "increase-product-quantity" at bounding box center [290, 215] width 7 height 7
type input "1"
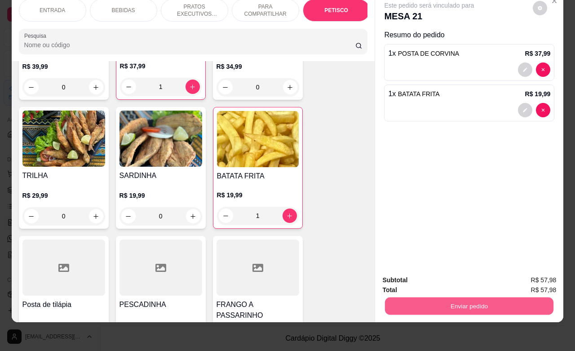
click at [410, 297] on button "Enviar pedido" at bounding box center [469, 306] width 169 height 18
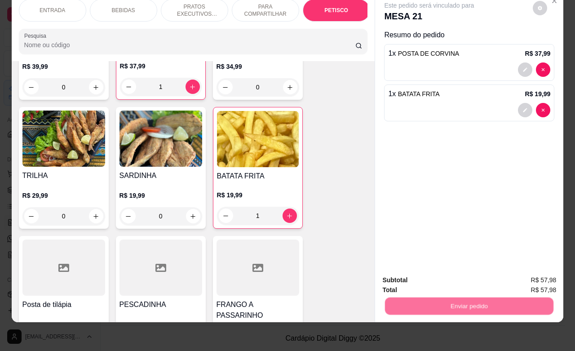
click at [412, 273] on button "Não registrar e enviar pedido" at bounding box center [439, 274] width 94 height 17
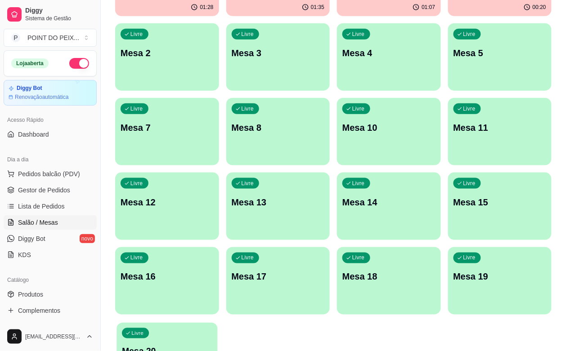
click at [149, 323] on div "Livre Mesa 20" at bounding box center [166, 350] width 101 height 55
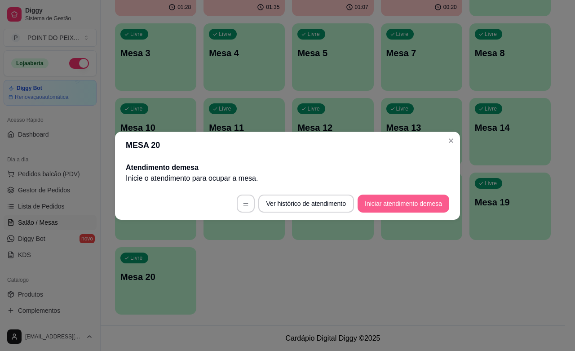
click at [394, 201] on button "Iniciar atendimento de mesa" at bounding box center [404, 204] width 92 height 18
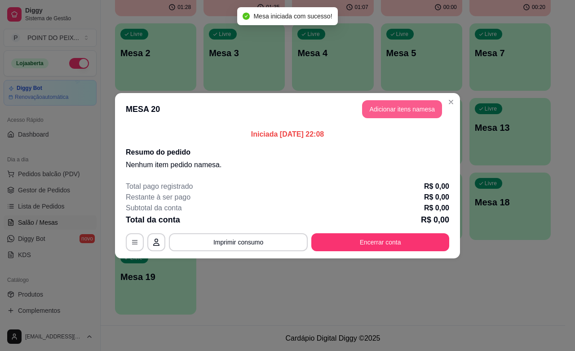
click at [401, 107] on button "Adicionar itens na mesa" at bounding box center [402, 109] width 80 height 18
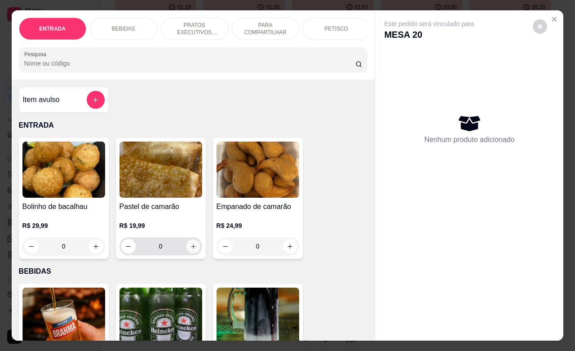
click at [190, 250] on icon "increase-product-quantity" at bounding box center [193, 246] width 7 height 7
type input "1"
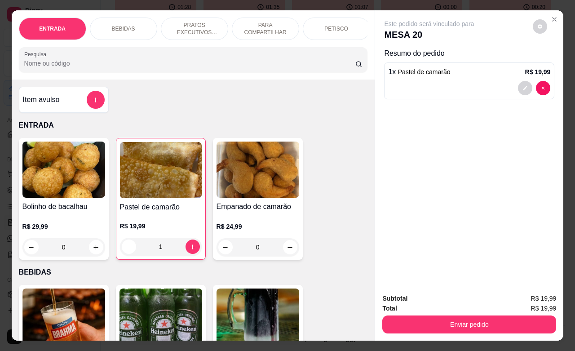
click at [121, 25] on p "BEBIDAS" at bounding box center [123, 28] width 23 height 7
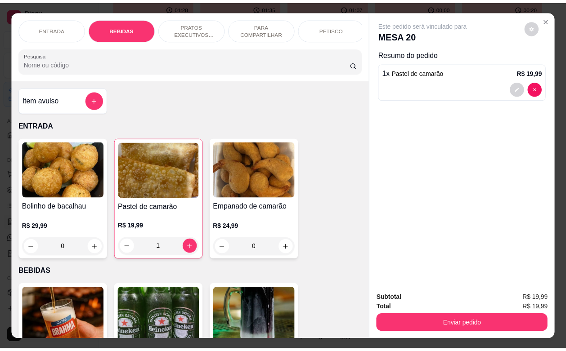
scroll to position [187, 0]
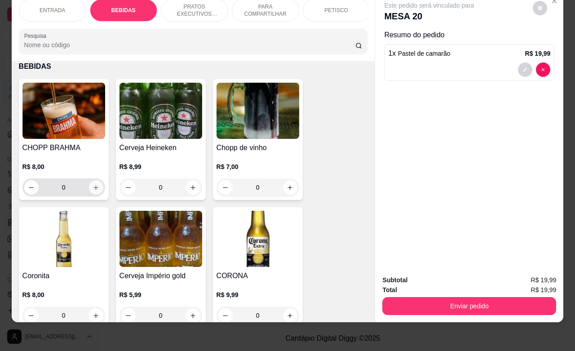
click at [90, 193] on button "increase-product-quantity" at bounding box center [96, 187] width 14 height 14
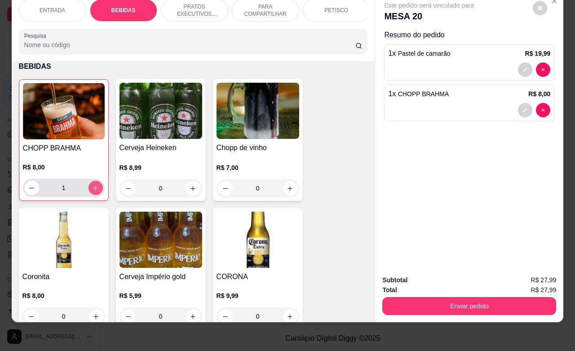
click at [90, 193] on button "increase-product-quantity" at bounding box center [96, 188] width 14 height 14
type input "2"
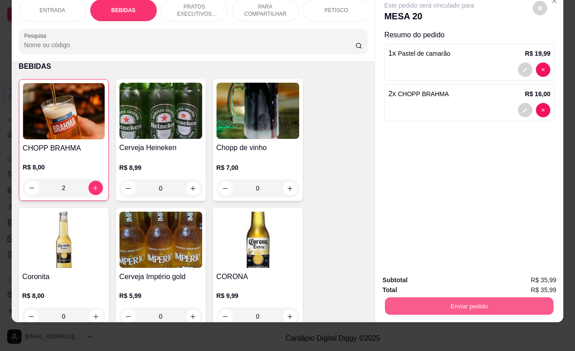
click at [458, 298] on button "Enviar pedido" at bounding box center [469, 306] width 169 height 18
click at [443, 277] on button "Não registrar e enviar pedido" at bounding box center [438, 274] width 91 height 17
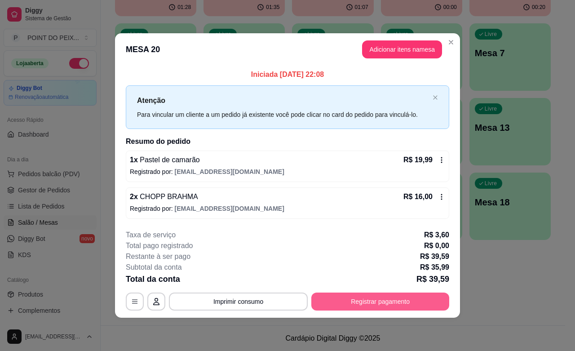
click at [372, 307] on button "Registrar pagamento" at bounding box center [381, 302] width 138 height 18
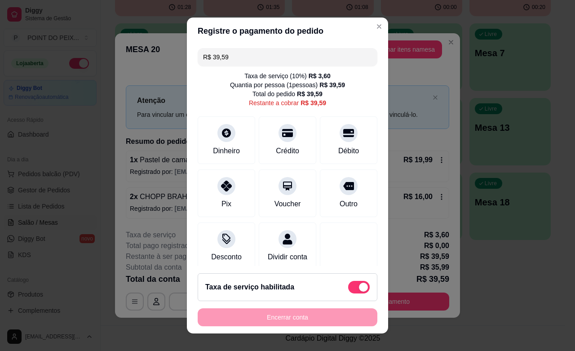
click at [359, 290] on span at bounding box center [363, 287] width 9 height 9
click at [348, 290] on input "checkbox" at bounding box center [351, 292] width 6 height 6
checkbox input "true"
type input "R$ 35,99"
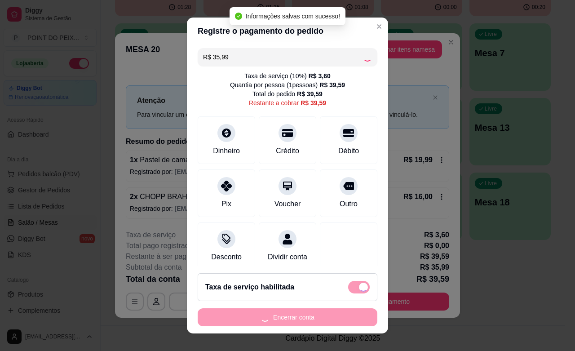
checkbox input "false"
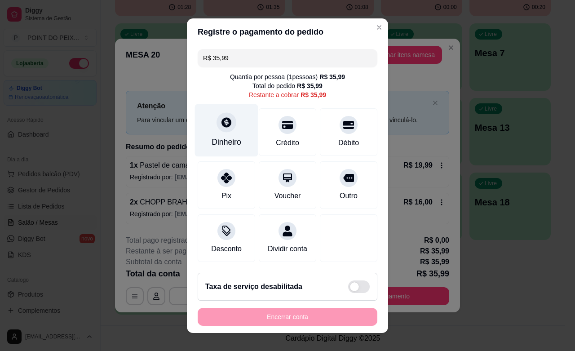
click at [236, 140] on div "Dinheiro" at bounding box center [226, 130] width 63 height 53
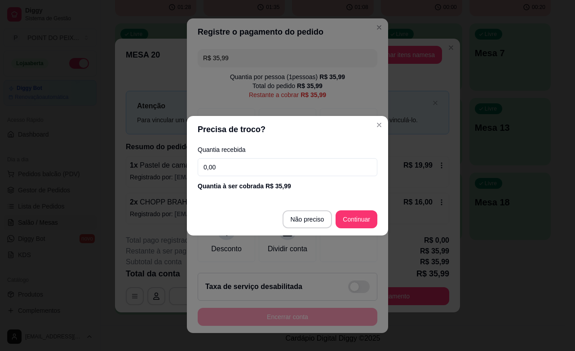
drag, startPoint x: 224, startPoint y: 173, endPoint x: 187, endPoint y: 174, distance: 36.9
click at [187, 174] on div "Quantia recebida 0,00 Quantia à ser cobrada R$ 35,99" at bounding box center [287, 168] width 201 height 51
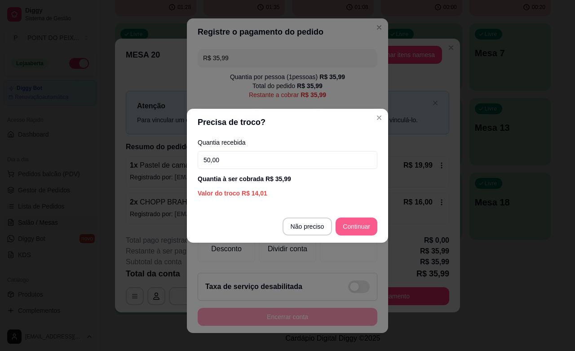
type input "50,00"
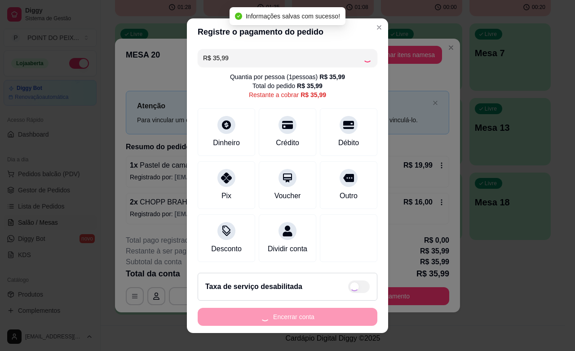
type input "R$ 0,00"
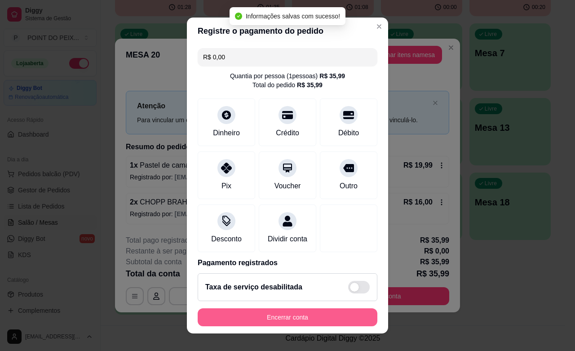
click at [307, 320] on button "Encerrar conta" at bounding box center [288, 317] width 180 height 18
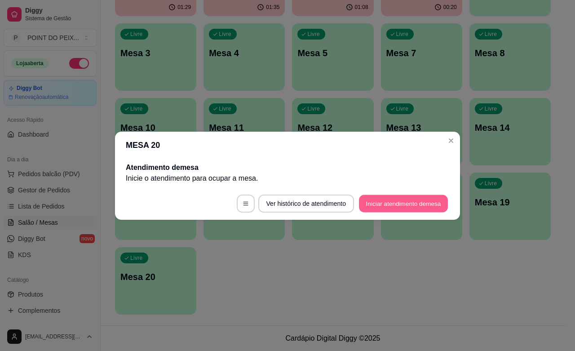
click at [394, 207] on button "Iniciar atendimento de mesa" at bounding box center [403, 204] width 89 height 18
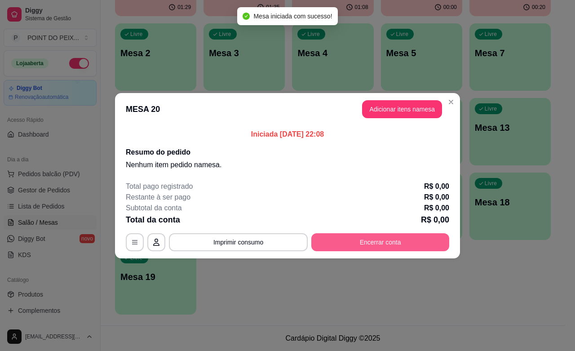
click at [371, 249] on button "Encerrar conta" at bounding box center [381, 242] width 138 height 18
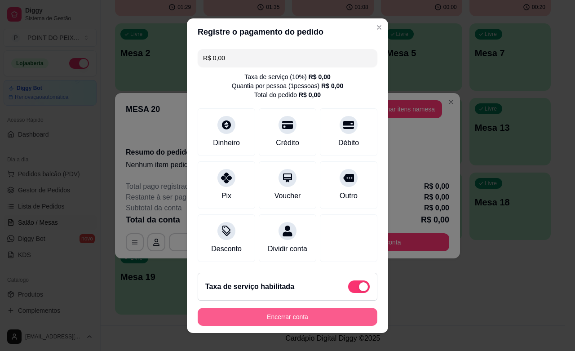
click at [331, 315] on button "Encerrar conta" at bounding box center [288, 317] width 180 height 18
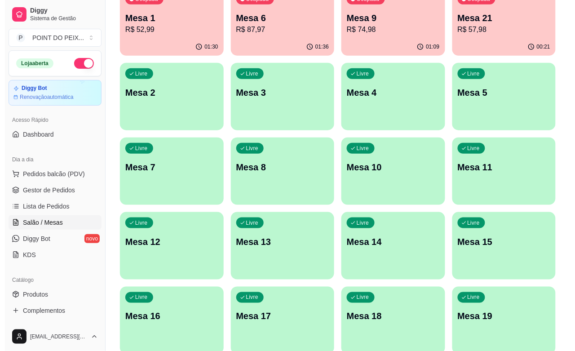
scroll to position [36, 0]
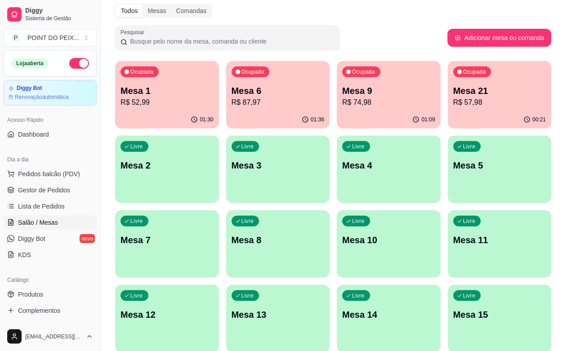
click at [262, 111] on div "01:36" at bounding box center [278, 120] width 104 height 18
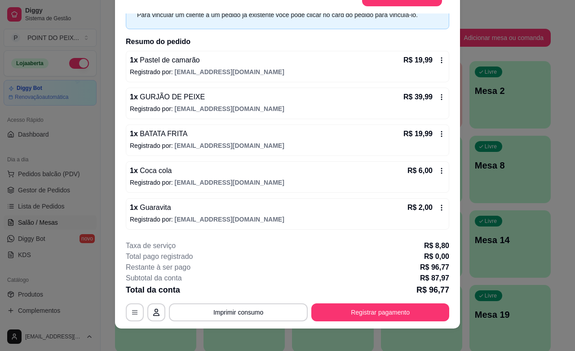
scroll to position [27, 0]
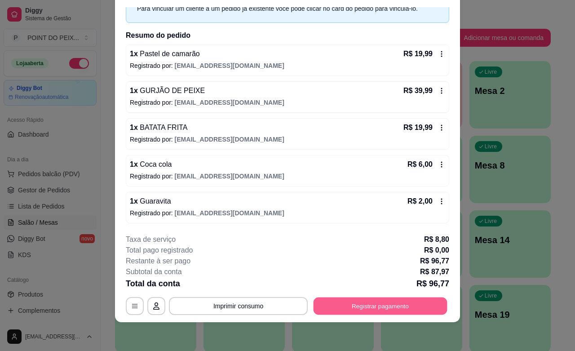
click at [367, 309] on button "Registrar pagamento" at bounding box center [381, 307] width 134 height 18
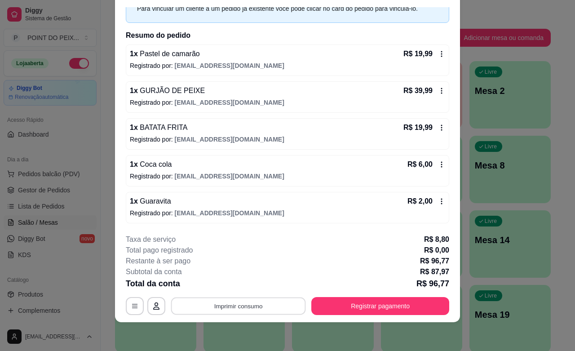
click at [259, 307] on button "Imprimir consumo" at bounding box center [238, 307] width 135 height 18
click at [240, 286] on button "IMPRESSORA" at bounding box center [236, 285] width 65 height 14
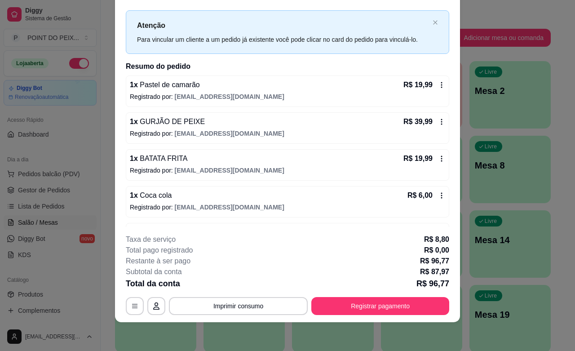
scroll to position [0, 0]
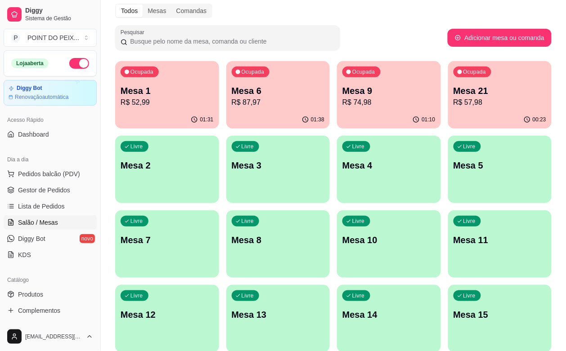
click at [342, 105] on p "R$ 74,98" at bounding box center [388, 102] width 93 height 11
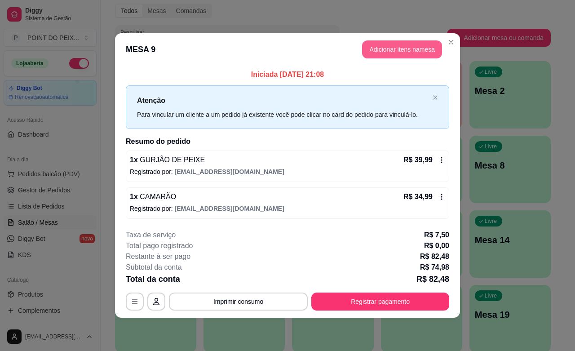
click at [387, 46] on button "Adicionar itens na mesa" at bounding box center [402, 49] width 80 height 18
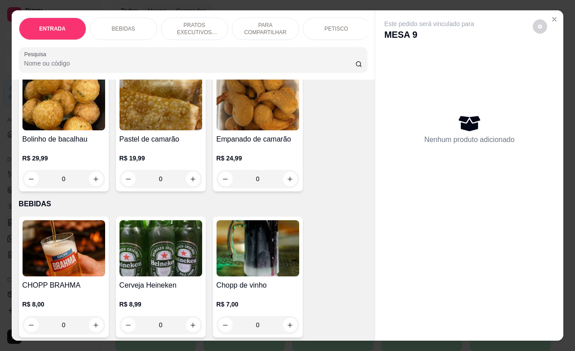
scroll to position [112, 0]
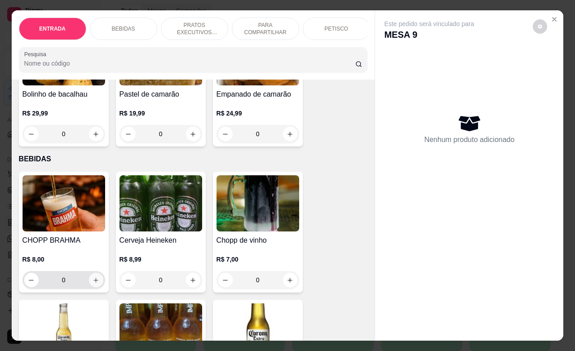
click at [95, 284] on button "increase-product-quantity" at bounding box center [96, 280] width 14 height 14
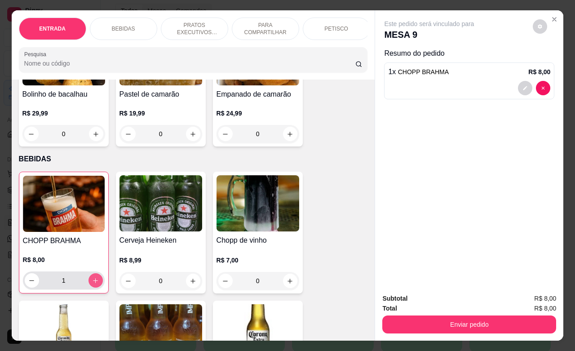
click at [95, 284] on button "increase-product-quantity" at bounding box center [96, 280] width 14 height 14
click at [95, 284] on button "increase-product-quantity" at bounding box center [96, 281] width 14 height 14
type input "3"
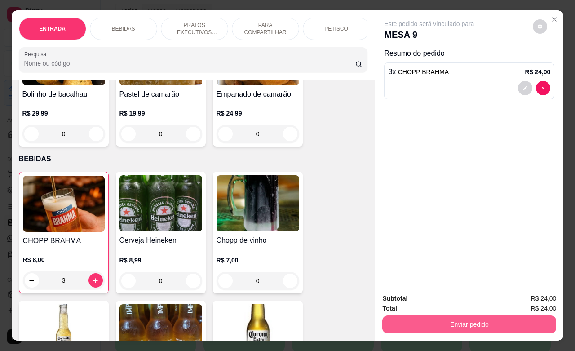
click at [423, 317] on button "Enviar pedido" at bounding box center [470, 325] width 174 height 18
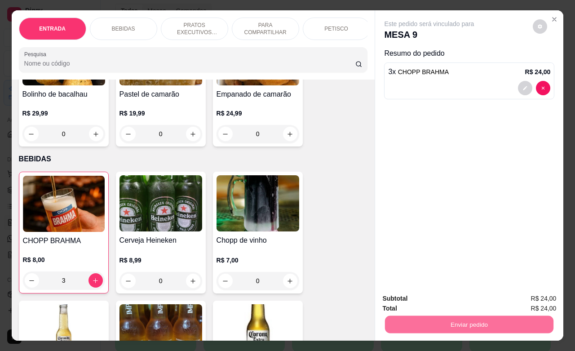
click at [423, 299] on button "Não registrar e enviar pedido" at bounding box center [439, 297] width 94 height 17
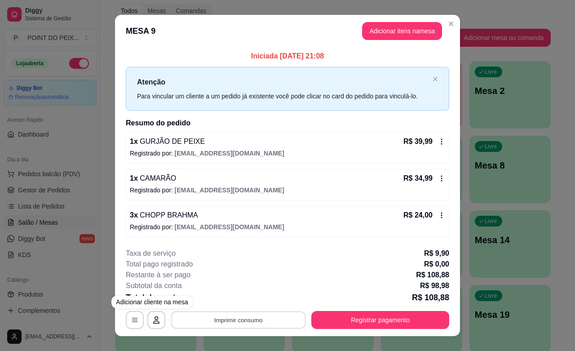
click at [225, 320] on button "Imprimir consumo" at bounding box center [238, 321] width 135 height 18
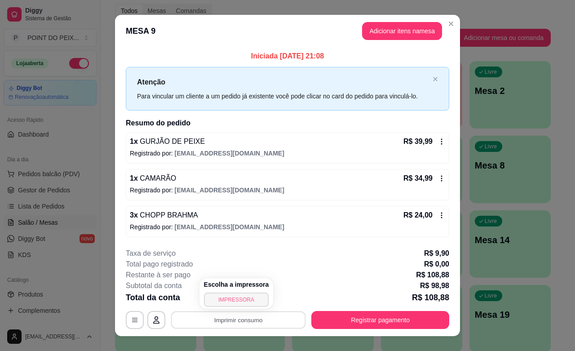
click at [233, 300] on button "IMPRESSORA" at bounding box center [236, 300] width 65 height 14
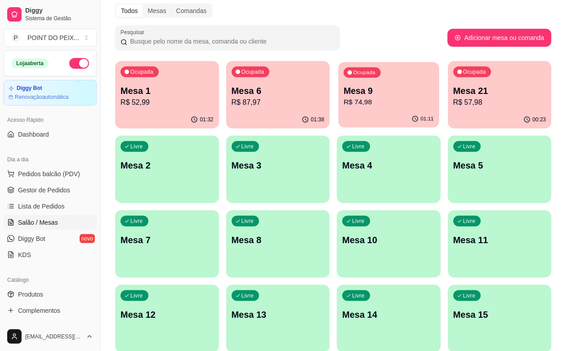
click at [343, 102] on p "R$ 74,98" at bounding box center [388, 102] width 90 height 10
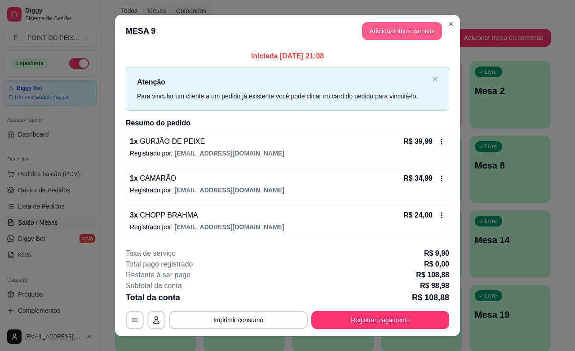
click at [401, 30] on button "Adicionar itens na mesa" at bounding box center [402, 31] width 80 height 18
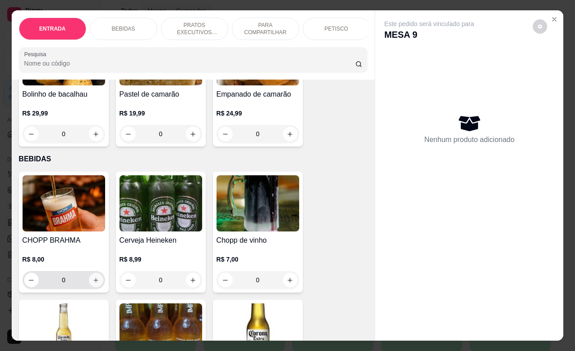
click at [91, 287] on button "increase-product-quantity" at bounding box center [96, 280] width 14 height 14
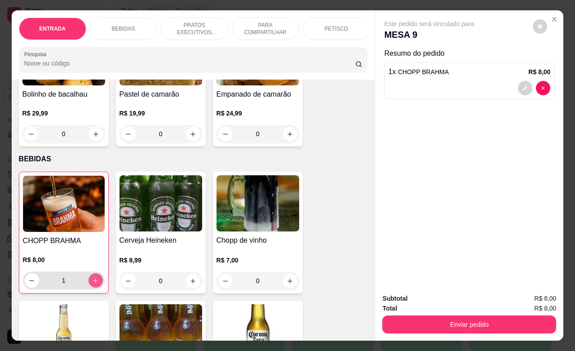
click at [91, 288] on button "increase-product-quantity" at bounding box center [96, 280] width 14 height 14
click at [91, 288] on button "increase-product-quantity" at bounding box center [96, 281] width 14 height 14
click at [91, 288] on button "increase-product-quantity" at bounding box center [96, 280] width 14 height 14
click at [92, 288] on button "increase-product-quantity" at bounding box center [96, 281] width 14 height 14
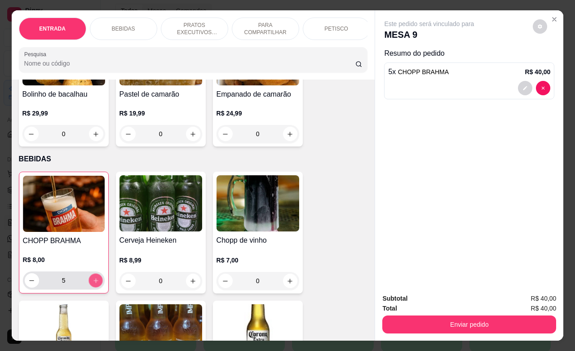
type input "6"
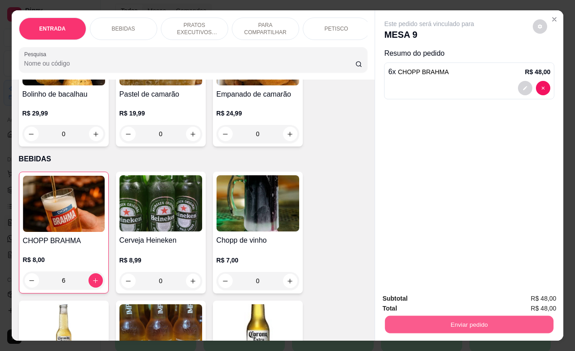
click at [457, 316] on button "Enviar pedido" at bounding box center [469, 325] width 169 height 18
click at [439, 299] on button "Não registrar e enviar pedido" at bounding box center [439, 297] width 94 height 17
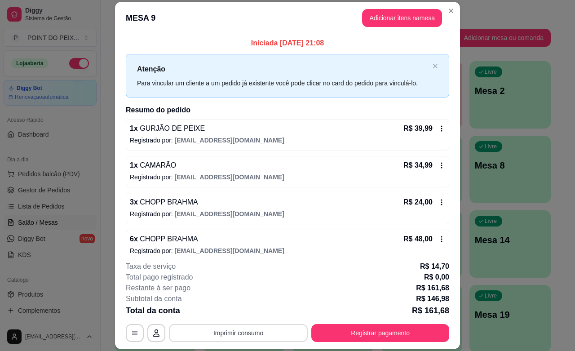
click at [250, 330] on button "Imprimir consumo" at bounding box center [238, 333] width 139 height 18
click at [259, 312] on button "IMPRESSORA" at bounding box center [236, 312] width 63 height 14
click at [438, 205] on icon at bounding box center [441, 202] width 7 height 7
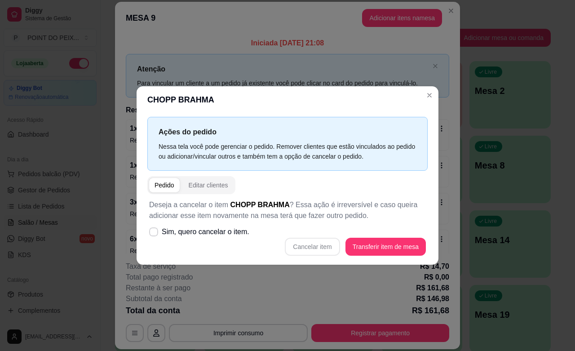
click at [171, 186] on div "Pedido" at bounding box center [165, 185] width 20 height 9
click at [151, 234] on icon at bounding box center [153, 231] width 7 height 5
click at [151, 234] on input "Sim, quero cancelar o item." at bounding box center [152, 236] width 6 height 6
checkbox input "true"
click at [322, 249] on button "Cancelar item" at bounding box center [312, 247] width 55 height 18
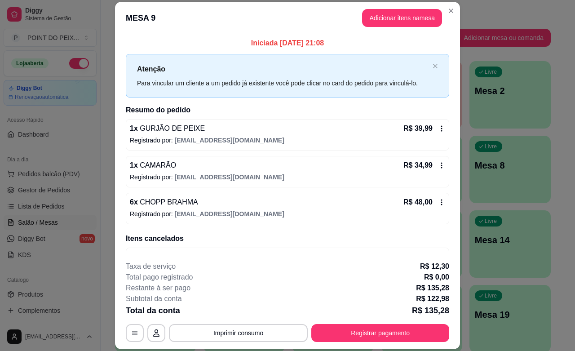
click at [428, 98] on div "Iniciada [DATE] 21:08 Atenção Para vincular um cliente a um pedido já existente…" at bounding box center [288, 157] width 324 height 238
click at [253, 329] on button "Imprimir consumo" at bounding box center [238, 333] width 139 height 18
click at [249, 311] on button "IMPRESSORA" at bounding box center [236, 312] width 65 height 14
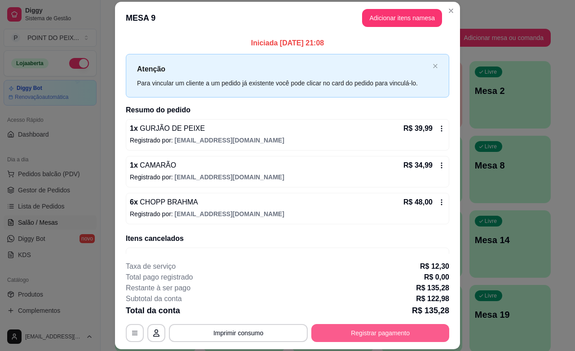
click at [355, 333] on button "Registrar pagamento" at bounding box center [381, 333] width 138 height 18
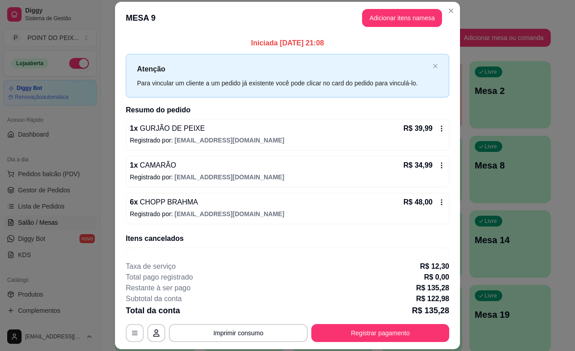
scroll to position [26, 0]
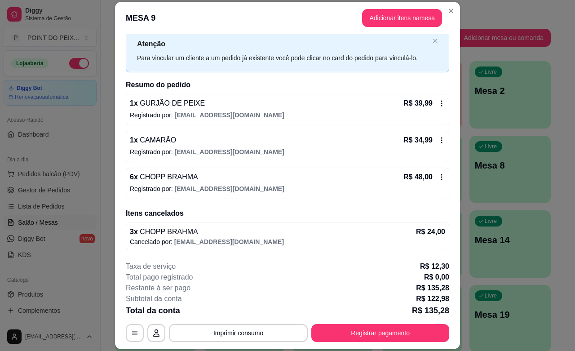
click at [438, 180] on icon at bounding box center [441, 177] width 7 height 7
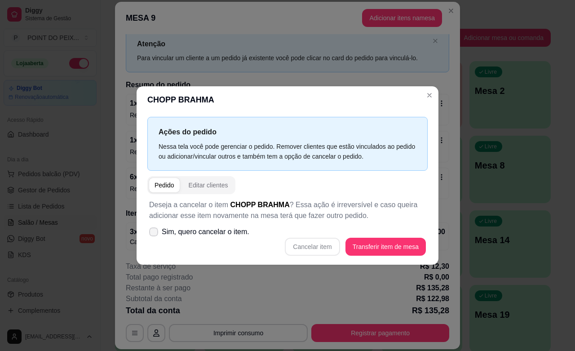
click at [151, 233] on icon at bounding box center [153, 231] width 7 height 5
click at [151, 233] on input "Sim, quero cancelar o item." at bounding box center [152, 236] width 6 height 6
checkbox input "true"
click at [304, 244] on button "Cancelar item" at bounding box center [313, 247] width 54 height 18
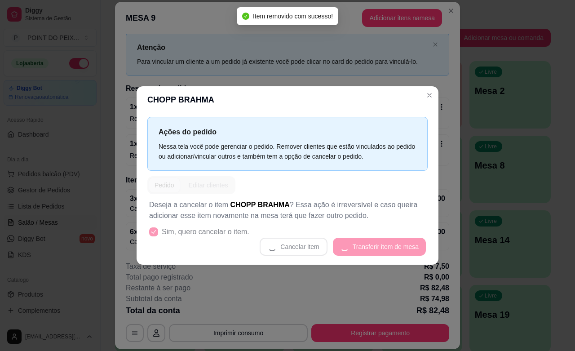
scroll to position [22, 0]
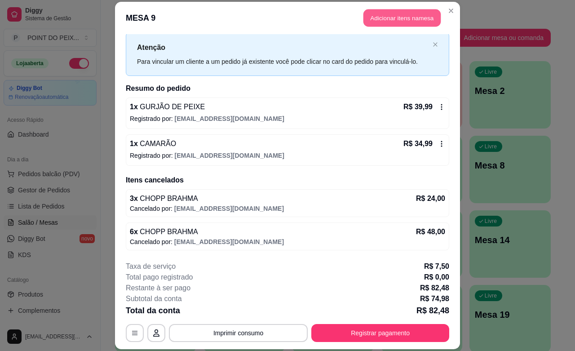
click at [380, 19] on button "Adicionar itens na mesa" at bounding box center [402, 18] width 77 height 18
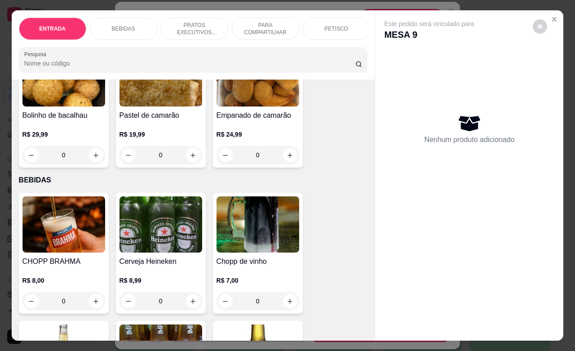
scroll to position [112, 0]
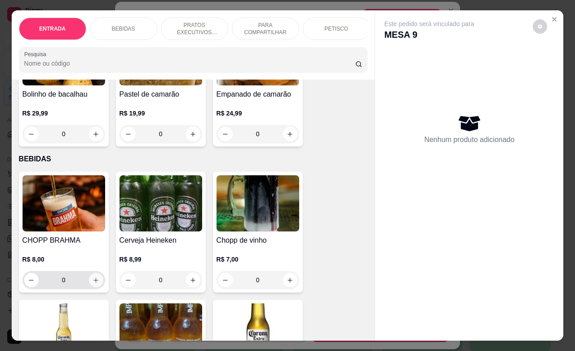
click at [93, 284] on icon "increase-product-quantity" at bounding box center [96, 280] width 7 height 7
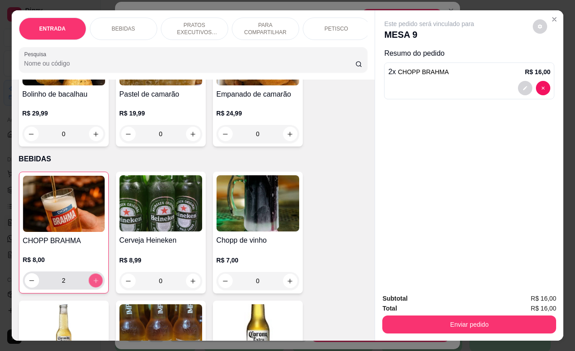
click at [93, 284] on icon "increase-product-quantity" at bounding box center [95, 280] width 7 height 7
type input "3"
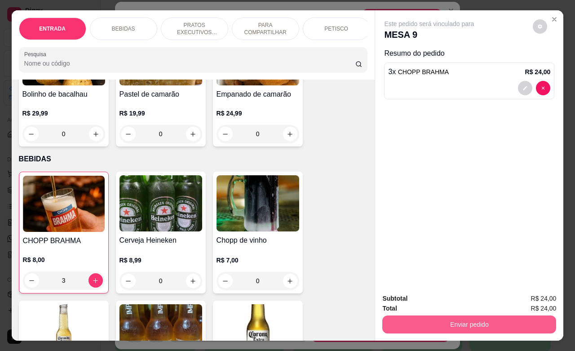
click at [407, 320] on button "Enviar pedido" at bounding box center [470, 325] width 174 height 18
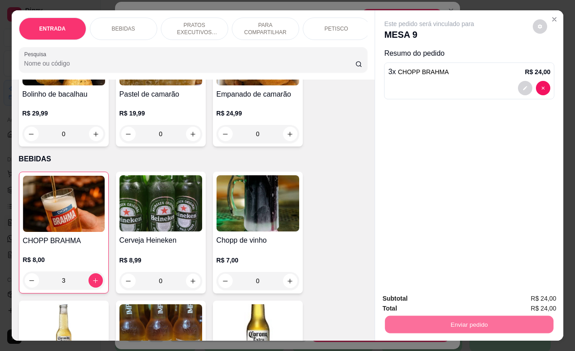
click at [410, 293] on button "Não registrar e enviar pedido" at bounding box center [438, 297] width 91 height 17
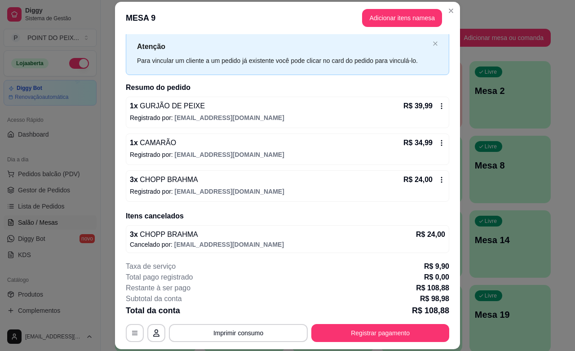
scroll to position [26, 0]
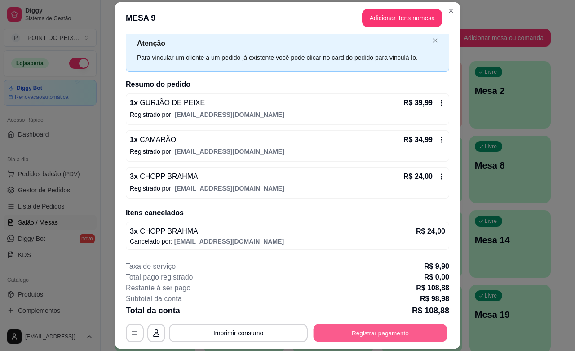
click at [375, 333] on button "Registrar pagamento" at bounding box center [381, 334] width 134 height 18
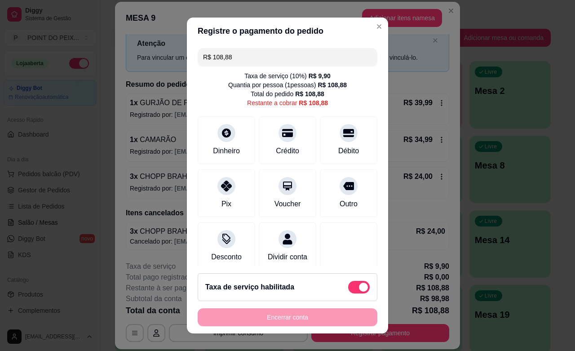
click at [345, 294] on div "Taxa de serviço habilitada" at bounding box center [288, 287] width 180 height 28
type input "R$ 98,98"
checkbox input "false"
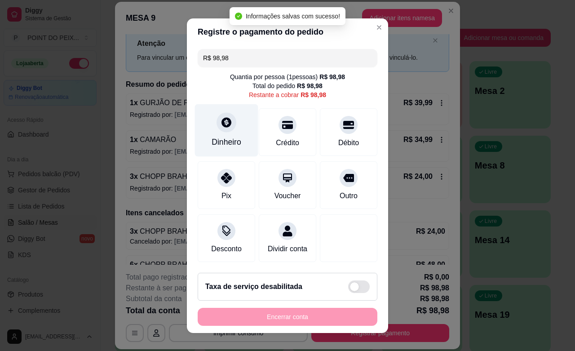
click at [215, 136] on div "Dinheiro" at bounding box center [227, 142] width 30 height 12
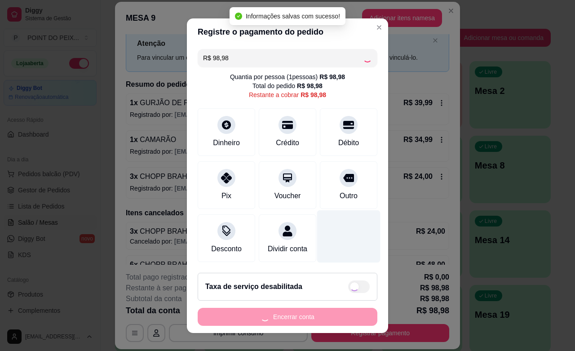
type input "R$ 0,00"
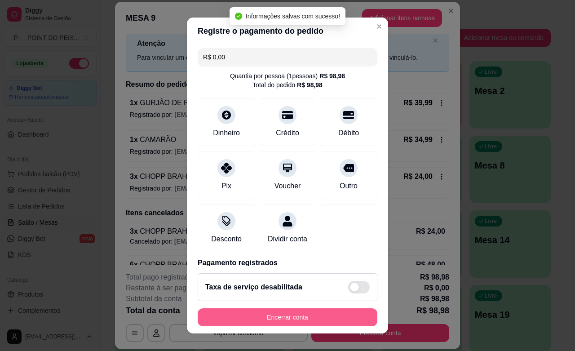
click at [307, 320] on button "Encerrar conta" at bounding box center [288, 317] width 180 height 18
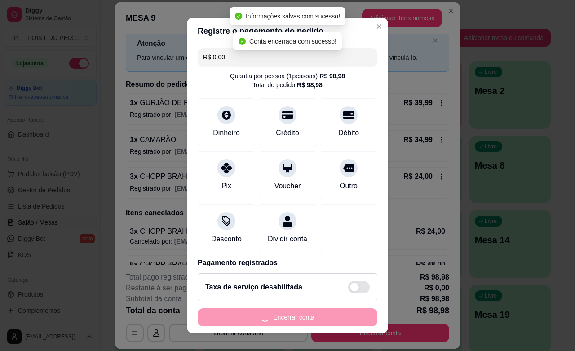
scroll to position [0, 0]
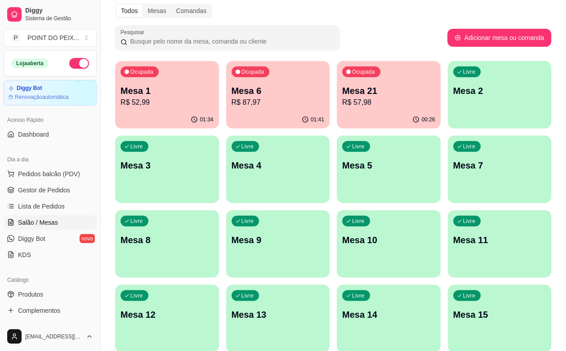
click at [229, 108] on div "Ocupada Mesa 6 R$ 87,97" at bounding box center [278, 86] width 104 height 50
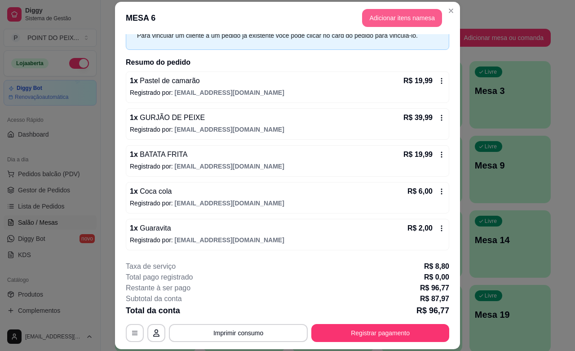
click at [387, 10] on button "Adicionar itens na mesa" at bounding box center [402, 18] width 80 height 18
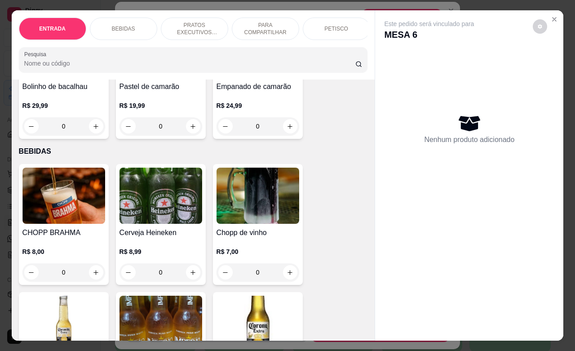
scroll to position [169, 0]
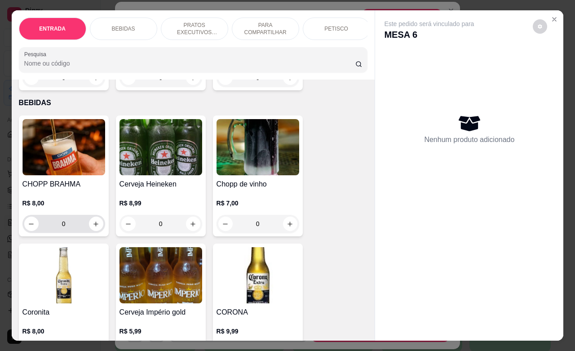
click at [93, 227] on icon "increase-product-quantity" at bounding box center [96, 224] width 7 height 7
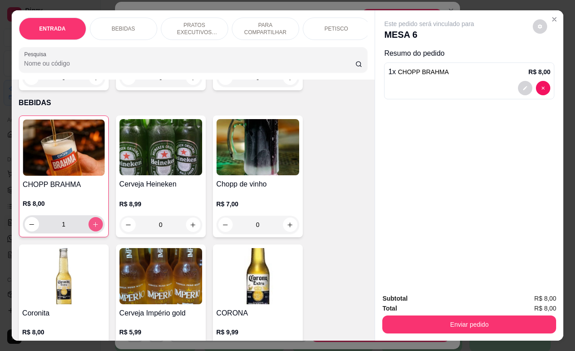
click at [92, 228] on icon "increase-product-quantity" at bounding box center [95, 224] width 7 height 7
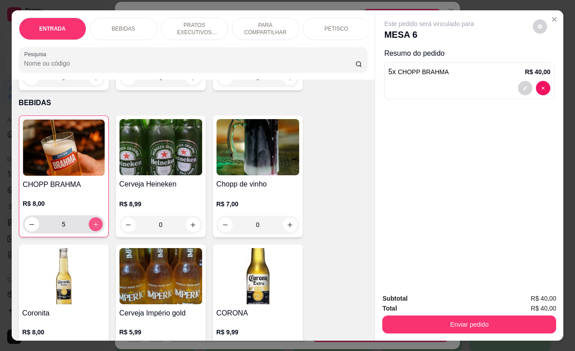
type input "6"
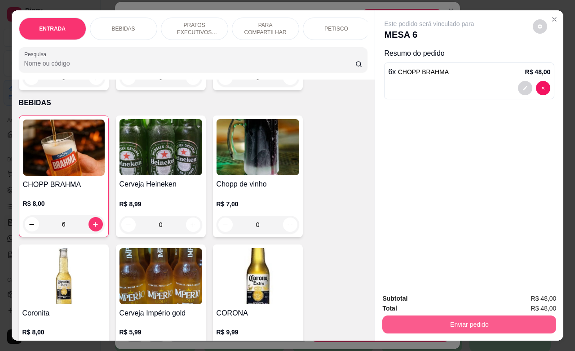
click at [427, 316] on button "Enviar pedido" at bounding box center [470, 325] width 174 height 18
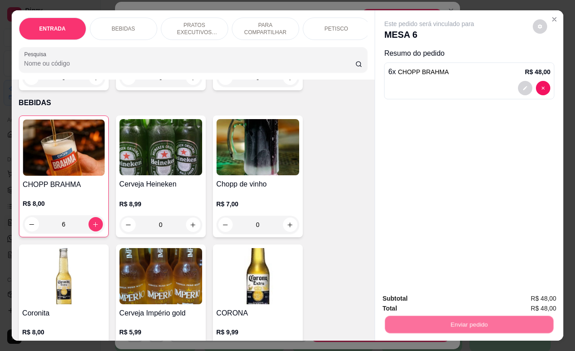
click at [426, 293] on button "Não registrar e enviar pedido" at bounding box center [438, 297] width 91 height 17
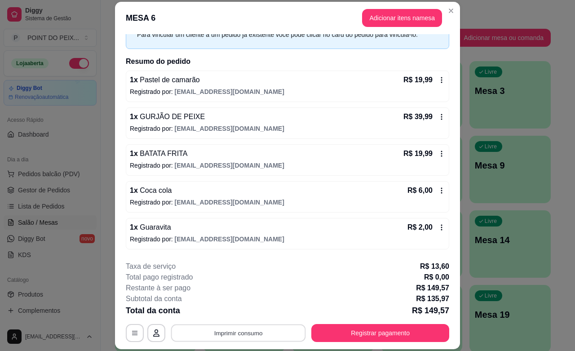
click at [258, 332] on button "Imprimir consumo" at bounding box center [238, 334] width 135 height 18
click at [223, 314] on button "IMPRESSORA" at bounding box center [236, 312] width 65 height 14
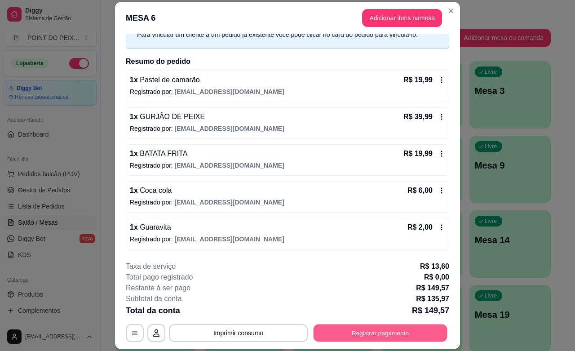
click at [396, 340] on button "Registrar pagamento" at bounding box center [381, 334] width 134 height 18
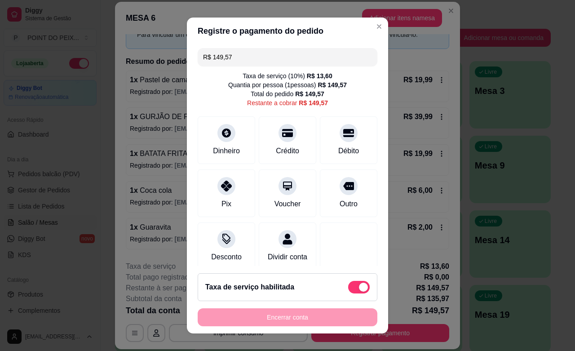
click at [348, 292] on span at bounding box center [359, 287] width 22 height 13
click at [348, 292] on input "checkbox" at bounding box center [351, 292] width 6 height 6
checkbox input "true"
type input "R$ 135,97"
checkbox input "false"
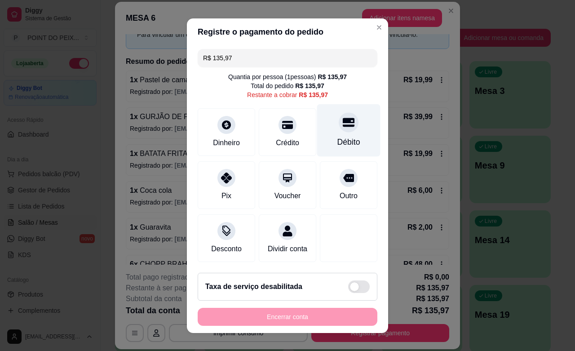
click at [330, 133] on div "Débito" at bounding box center [348, 130] width 63 height 53
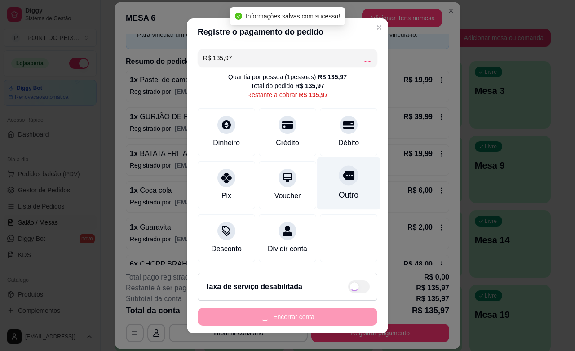
type input "R$ 0,00"
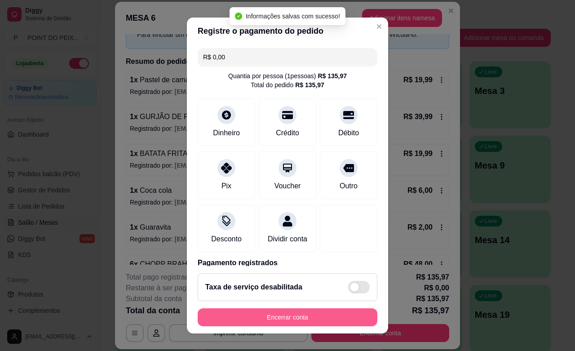
click at [282, 319] on button "Encerrar conta" at bounding box center [288, 317] width 180 height 18
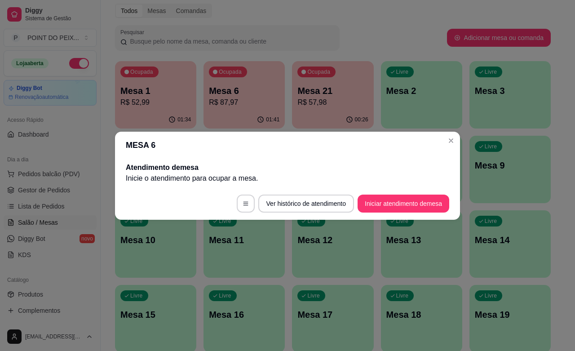
scroll to position [0, 0]
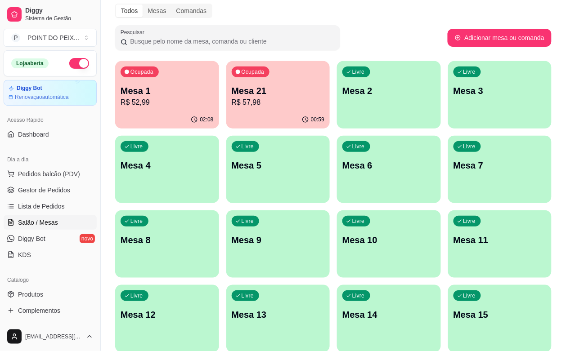
click at [232, 104] on p "R$ 57,98" at bounding box center [278, 102] width 93 height 11
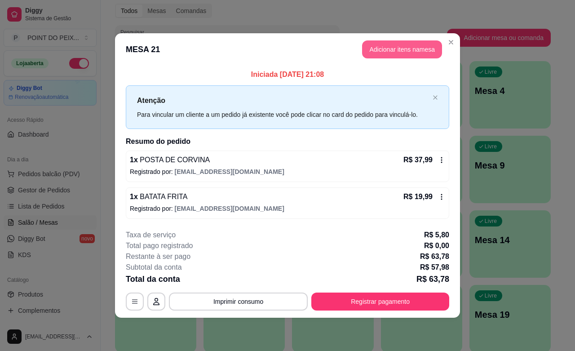
click at [403, 50] on button "Adicionar itens na mesa" at bounding box center [402, 49] width 80 height 18
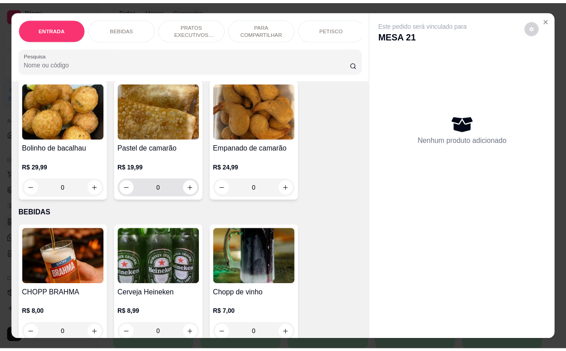
scroll to position [112, 0]
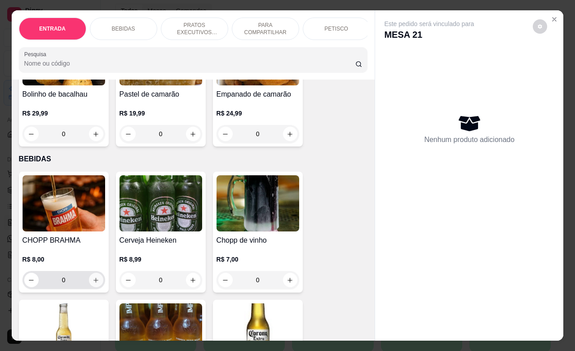
click at [93, 284] on icon "increase-product-quantity" at bounding box center [96, 280] width 7 height 7
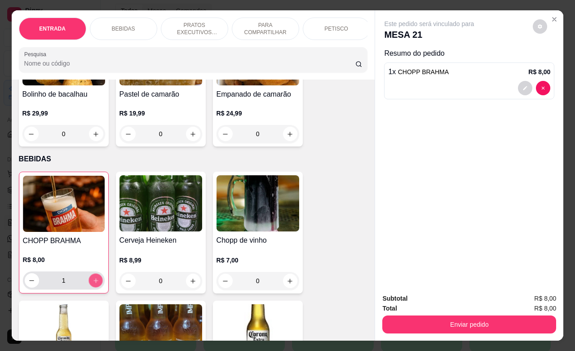
click at [93, 284] on icon "increase-product-quantity" at bounding box center [95, 280] width 7 height 7
type input "3"
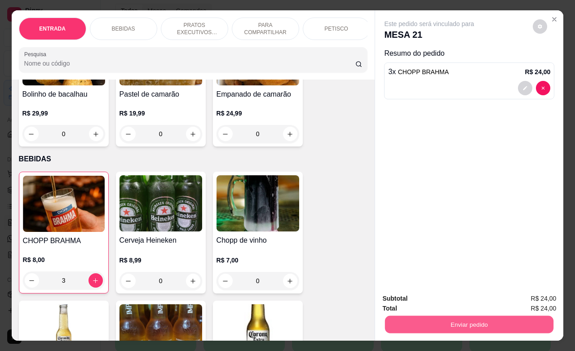
click at [434, 313] on div "Enviar pedido" at bounding box center [470, 323] width 174 height 20
click at [410, 324] on button "Enviar pedido" at bounding box center [470, 325] width 174 height 18
click at [417, 297] on button "Não registrar e enviar pedido" at bounding box center [439, 297] width 94 height 17
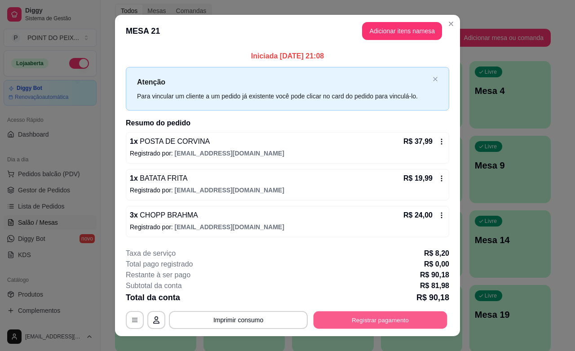
click at [363, 321] on button "Registrar pagamento" at bounding box center [381, 321] width 134 height 18
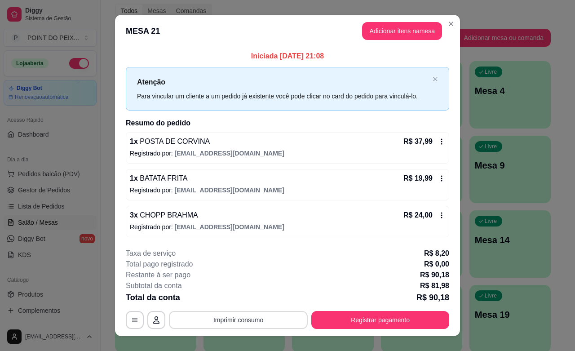
click at [227, 317] on button "Imprimir consumo" at bounding box center [238, 320] width 139 height 18
click at [229, 306] on button "IMPRESSORA" at bounding box center [236, 300] width 63 height 14
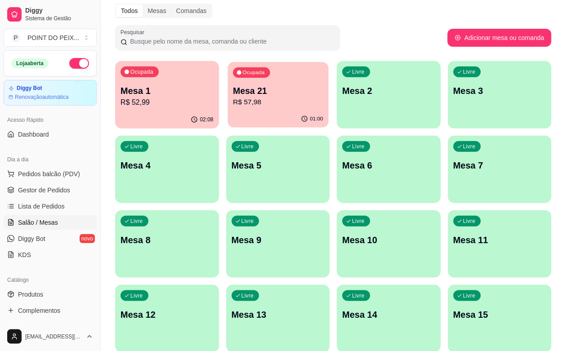
click at [250, 98] on p "R$ 57,98" at bounding box center [278, 102] width 90 height 10
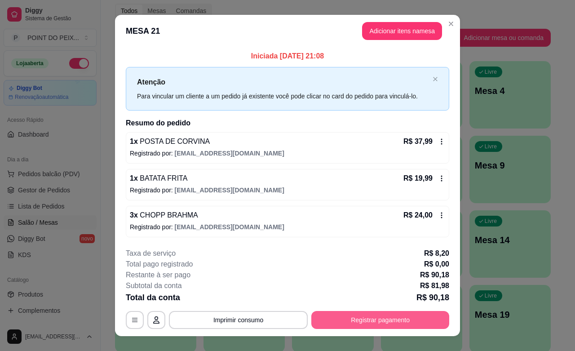
click at [394, 325] on button "Registrar pagamento" at bounding box center [381, 320] width 138 height 18
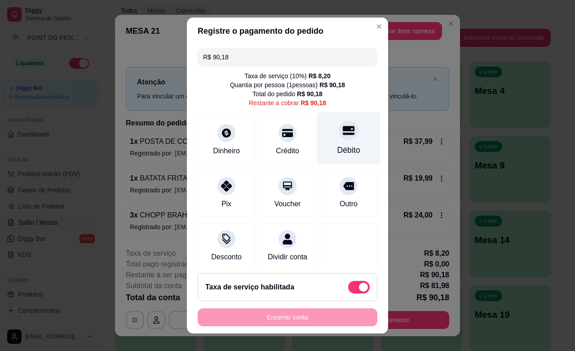
click at [335, 144] on div "Débito" at bounding box center [348, 138] width 63 height 53
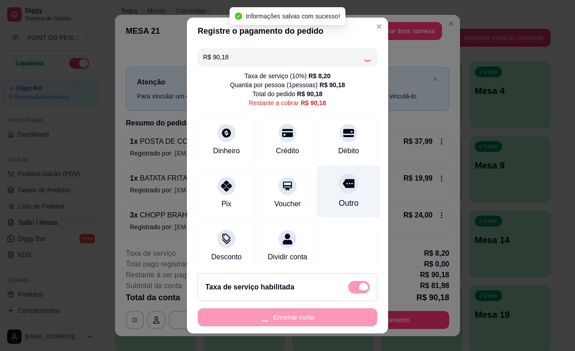
type input "R$ 0,00"
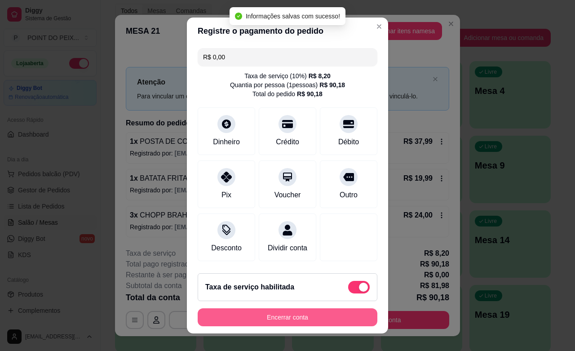
click at [283, 322] on button "Encerrar conta" at bounding box center [288, 317] width 180 height 18
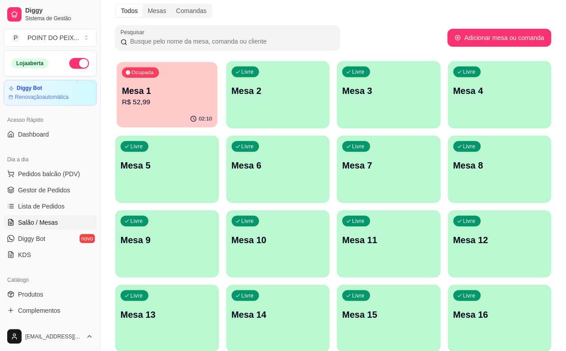
click at [143, 84] on div "Ocupada Mesa 1 R$ 52,99" at bounding box center [166, 86] width 101 height 49
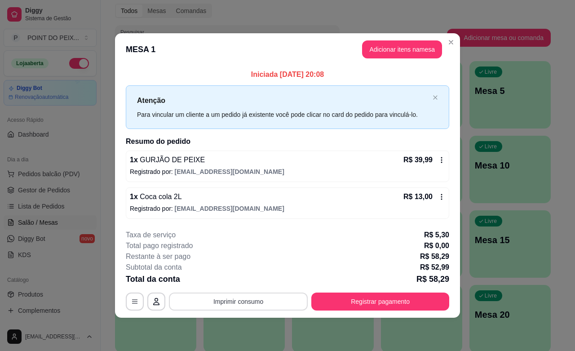
click at [263, 304] on button "Imprimir consumo" at bounding box center [238, 302] width 139 height 18
click at [235, 281] on button "IMPRESSORA" at bounding box center [241, 281] width 63 height 14
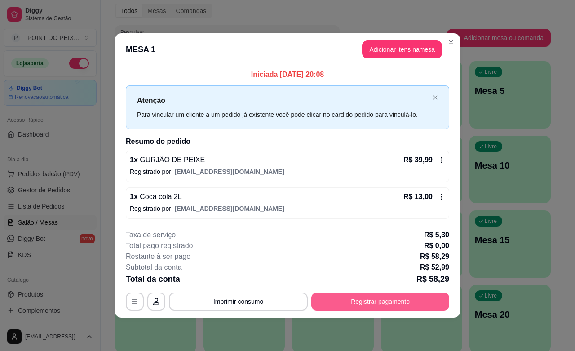
click at [401, 306] on button "Registrar pagamento" at bounding box center [381, 302] width 138 height 18
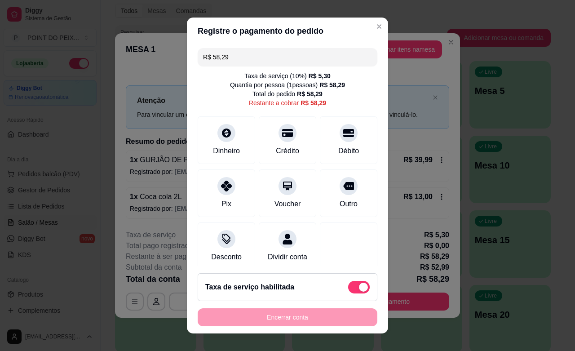
click at [359, 288] on span at bounding box center [363, 287] width 9 height 9
click at [348, 289] on input "checkbox" at bounding box center [351, 292] width 6 height 6
checkbox input "true"
type input "R$ 52,99"
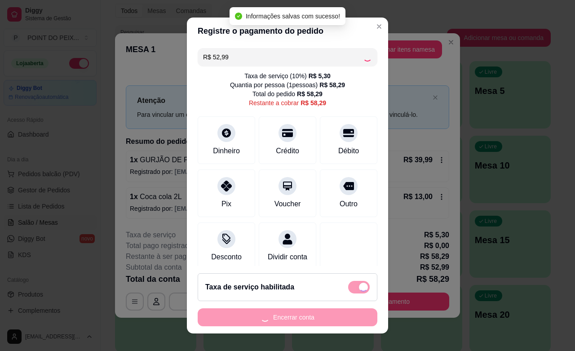
checkbox input "false"
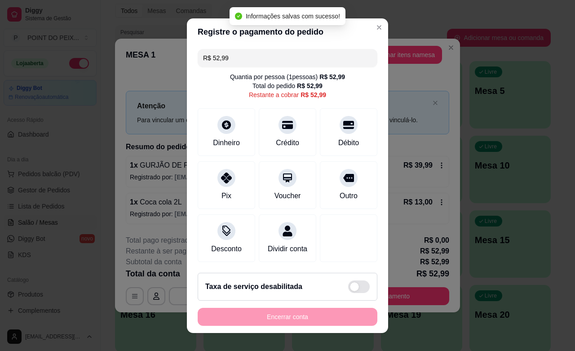
click at [318, 319] on div "Encerrar conta" at bounding box center [288, 317] width 180 height 18
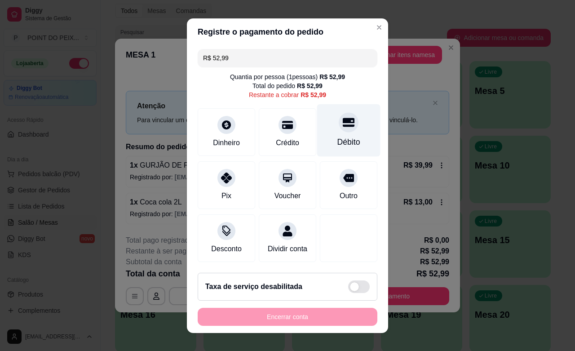
click at [338, 142] on div "Débito" at bounding box center [349, 142] width 23 height 12
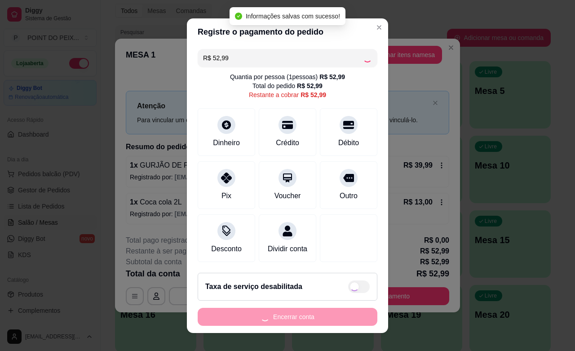
type input "R$ 0,00"
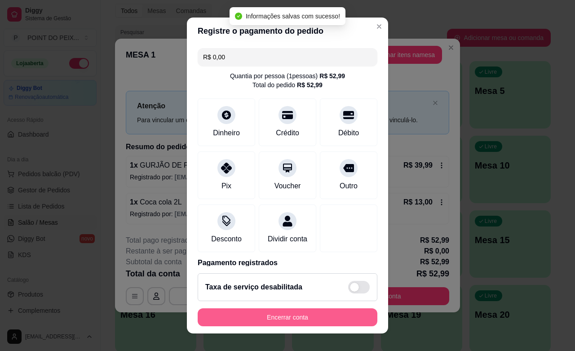
click at [288, 317] on button "Encerrar conta" at bounding box center [288, 317] width 180 height 18
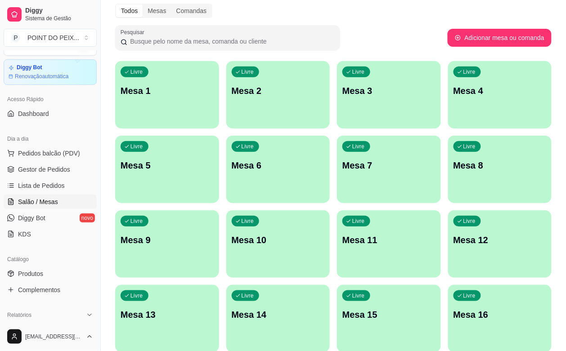
scroll to position [56, 0]
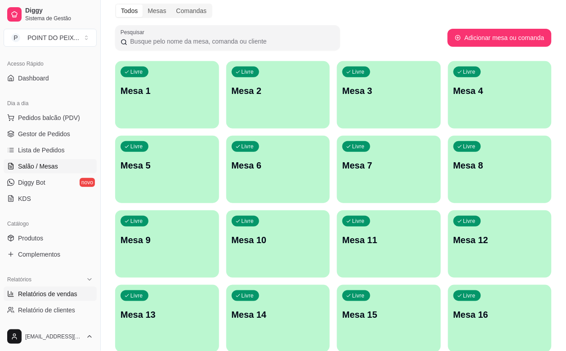
click at [64, 293] on span "Relatórios de vendas" at bounding box center [47, 294] width 59 height 9
select select "ALL"
select select "0"
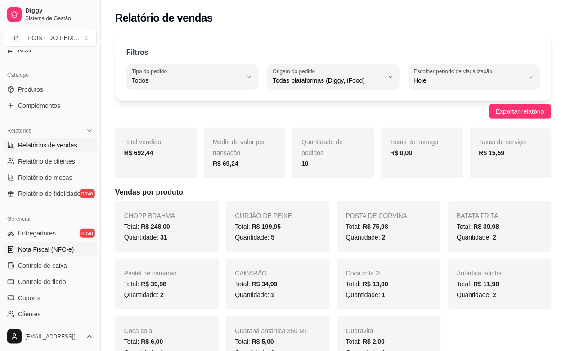
scroll to position [225, 0]
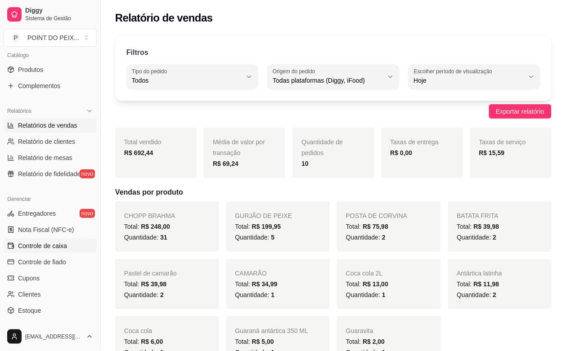
click at [55, 245] on span "Controle de caixa" at bounding box center [42, 245] width 49 height 9
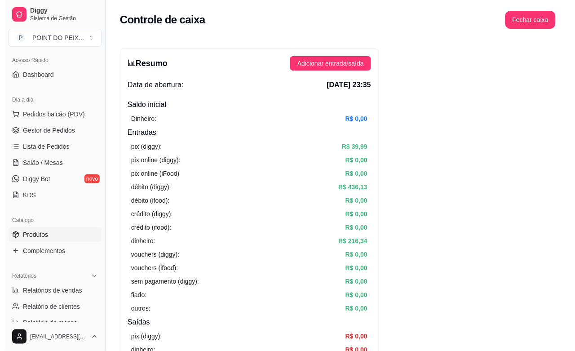
scroll to position [56, 0]
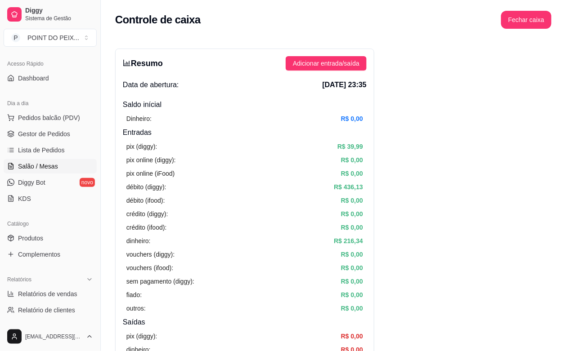
click at [39, 171] on span "Salão / Mesas" at bounding box center [38, 166] width 40 height 9
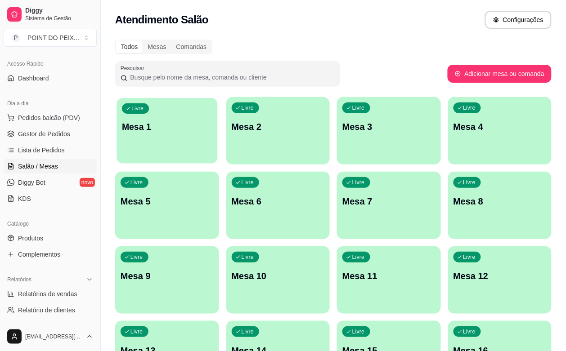
click at [154, 141] on div "Livre Mesa 1" at bounding box center [166, 125] width 101 height 55
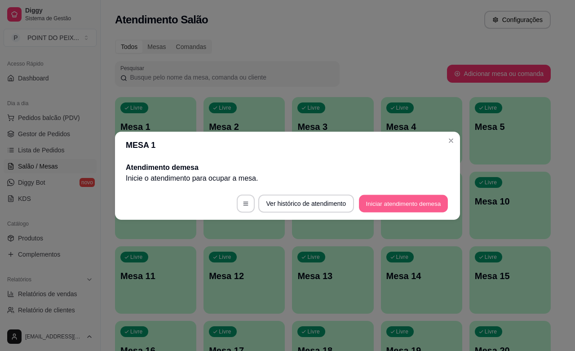
click at [371, 202] on button "Iniciar atendimento de mesa" at bounding box center [403, 204] width 89 height 18
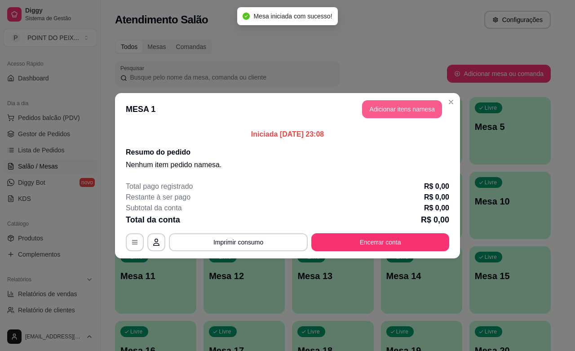
click at [376, 104] on button "Adicionar itens na mesa" at bounding box center [402, 109] width 80 height 18
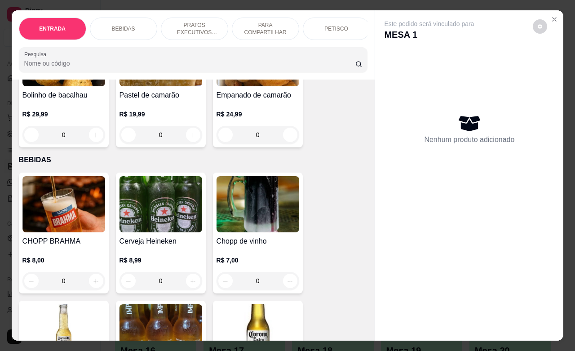
scroll to position [112, 0]
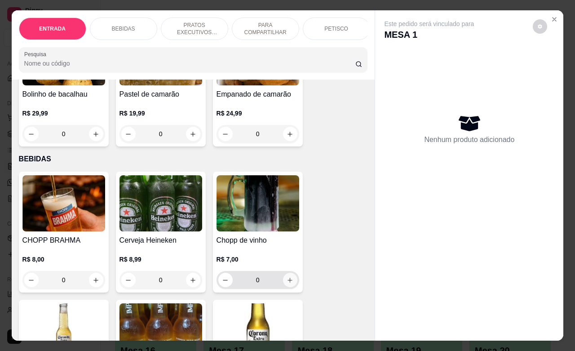
click at [288, 283] on icon "increase-product-quantity" at bounding box center [290, 280] width 5 height 5
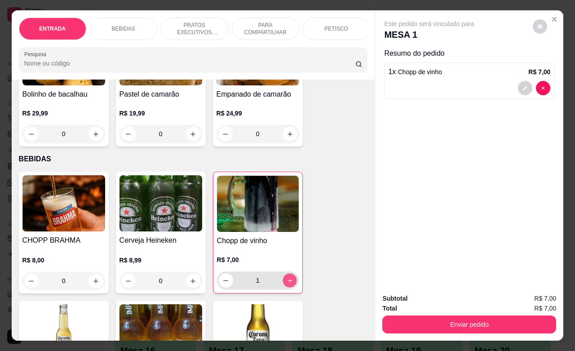
click at [286, 284] on icon "increase-product-quantity" at bounding box center [289, 280] width 7 height 7
type input "2"
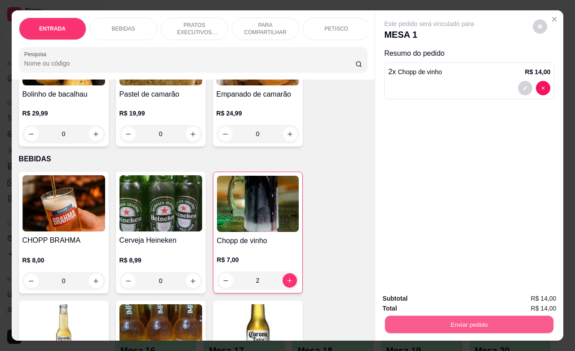
click at [421, 317] on button "Enviar pedido" at bounding box center [469, 325] width 169 height 18
click at [421, 300] on button "Não registrar e enviar pedido" at bounding box center [439, 297] width 94 height 17
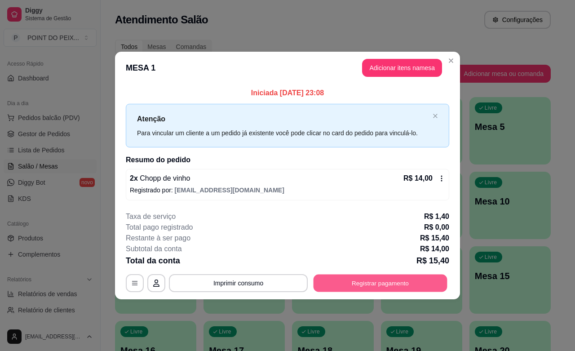
click at [407, 287] on button "Registrar pagamento" at bounding box center [381, 284] width 134 height 18
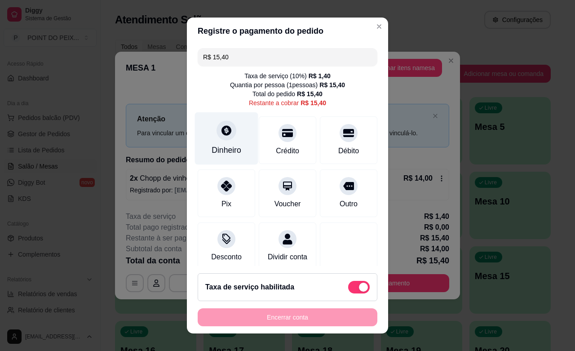
click at [225, 147] on div "Dinheiro" at bounding box center [227, 150] width 30 height 12
click at [348, 281] on span at bounding box center [359, 287] width 22 height 13
click at [348, 289] on input "checkbox" at bounding box center [351, 292] width 6 height 6
checkbox input "true"
type input "R$ 14,00"
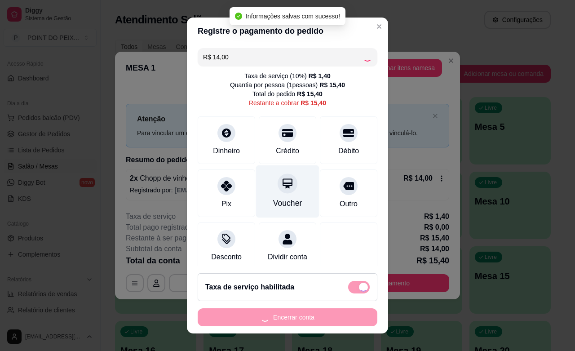
checkbox input "false"
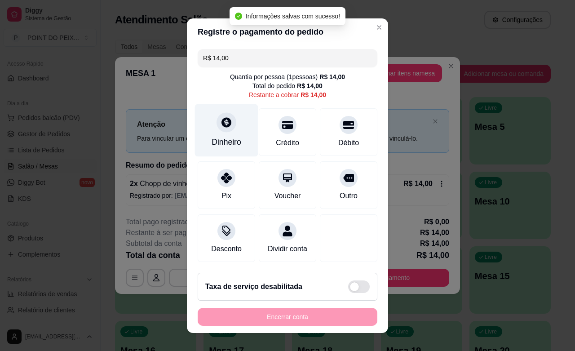
click at [218, 134] on div "Dinheiro" at bounding box center [226, 130] width 63 height 53
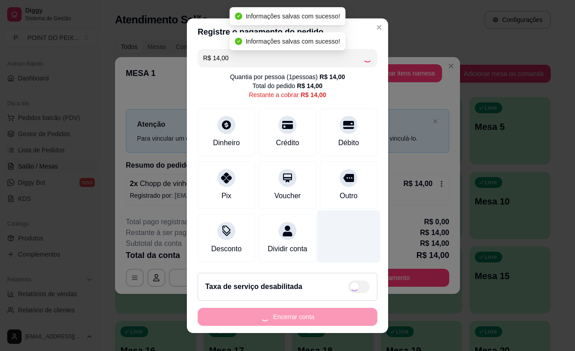
type input "R$ 0,00"
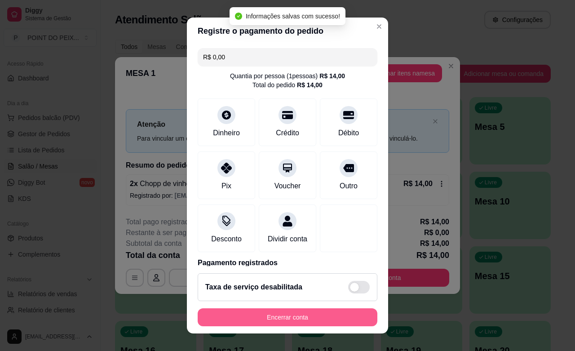
click at [295, 321] on button "Encerrar conta" at bounding box center [288, 317] width 180 height 18
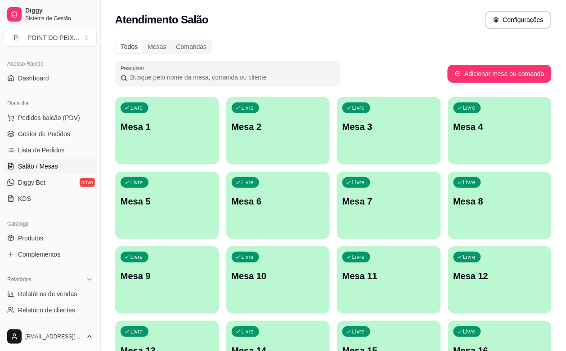
click at [179, 131] on p "Mesa 1" at bounding box center [166, 126] width 93 height 13
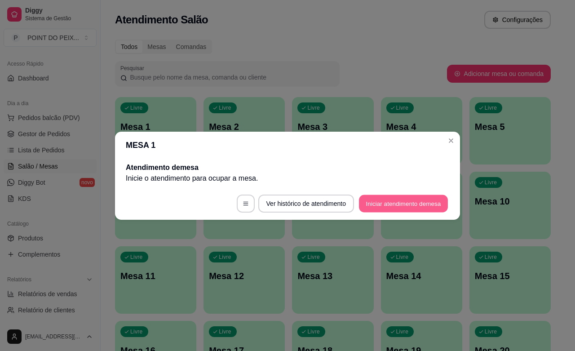
click at [398, 204] on button "Iniciar atendimento de mesa" at bounding box center [403, 204] width 89 height 18
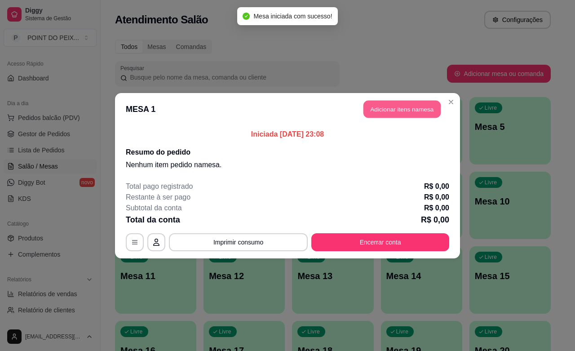
click at [408, 108] on button "Adicionar itens na mesa" at bounding box center [402, 109] width 77 height 18
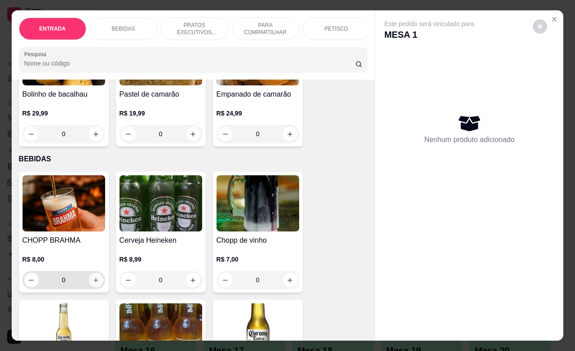
click at [93, 284] on icon "increase-product-quantity" at bounding box center [96, 280] width 7 height 7
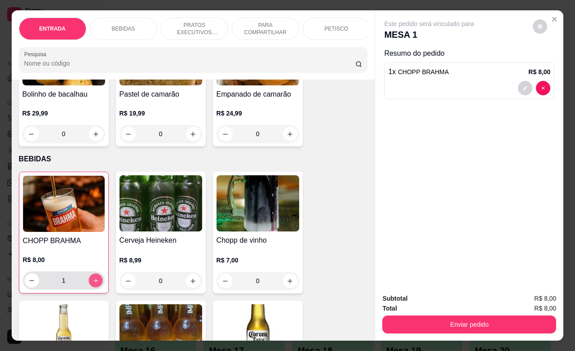
click at [93, 284] on icon "increase-product-quantity" at bounding box center [95, 280] width 7 height 7
type input "4"
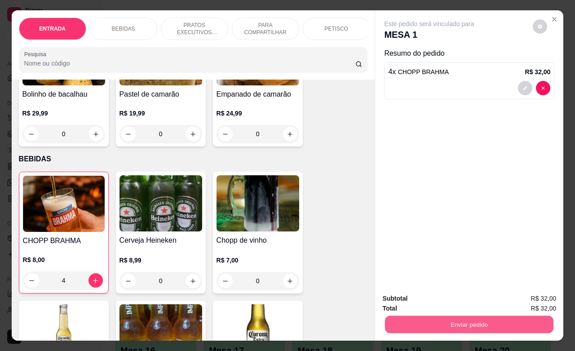
click at [453, 317] on button "Enviar pedido" at bounding box center [469, 325] width 169 height 18
click at [452, 296] on button "Não registrar e enviar pedido" at bounding box center [439, 297] width 94 height 17
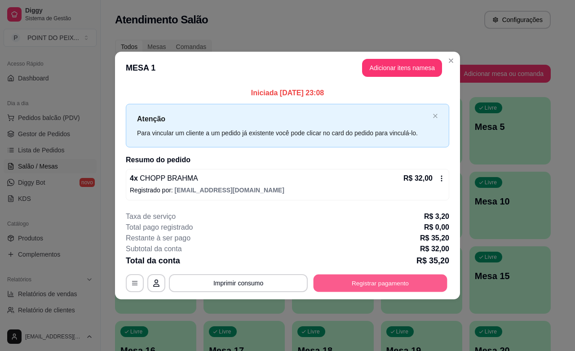
click at [354, 282] on button "Registrar pagamento" at bounding box center [381, 284] width 134 height 18
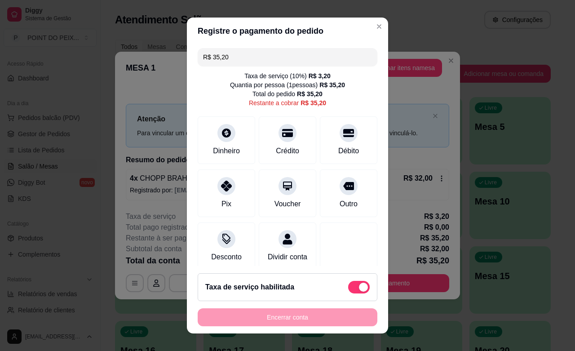
click at [348, 287] on span at bounding box center [359, 287] width 22 height 13
click at [348, 289] on input "checkbox" at bounding box center [351, 292] width 6 height 6
checkbox input "true"
type input "R$ 32,00"
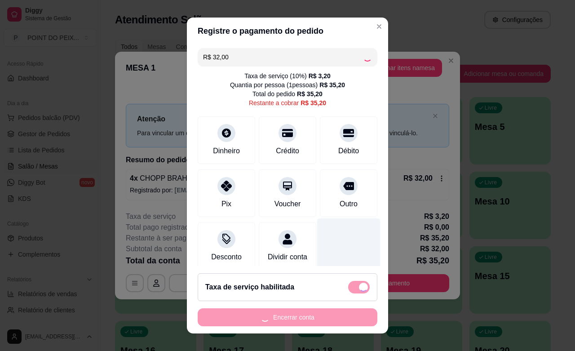
checkbox input "false"
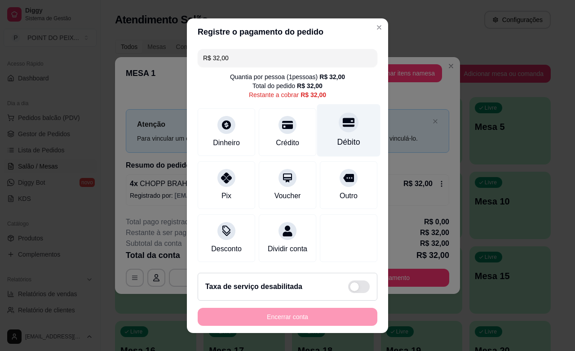
click at [343, 120] on icon at bounding box center [349, 122] width 12 height 9
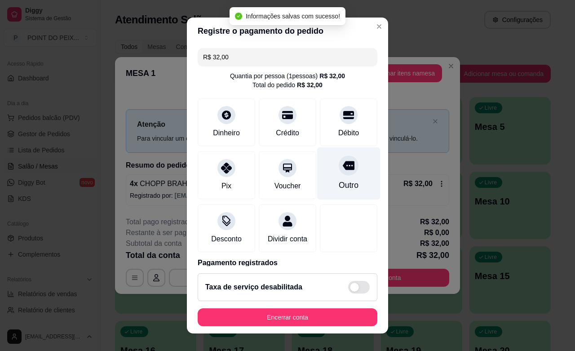
type input "R$ 0,00"
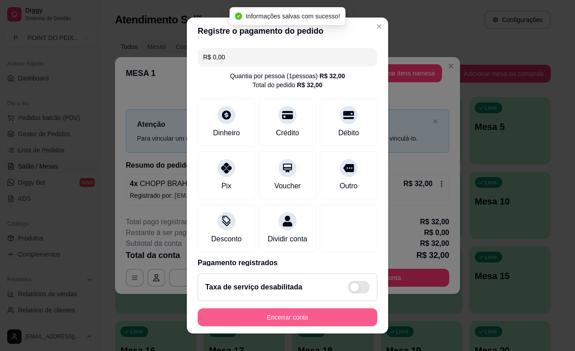
click at [293, 316] on button "Encerrar conta" at bounding box center [288, 317] width 180 height 18
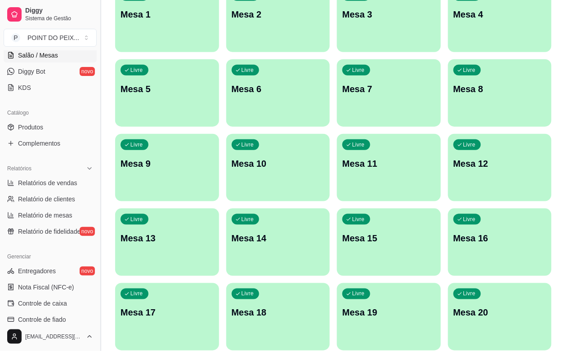
scroll to position [169, 0]
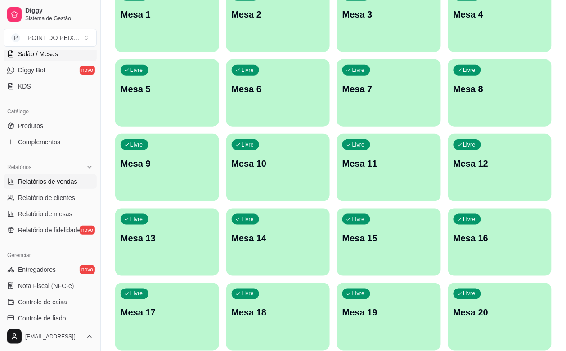
click at [61, 184] on span "Relatórios de vendas" at bounding box center [47, 181] width 59 height 9
select select "ALL"
select select "0"
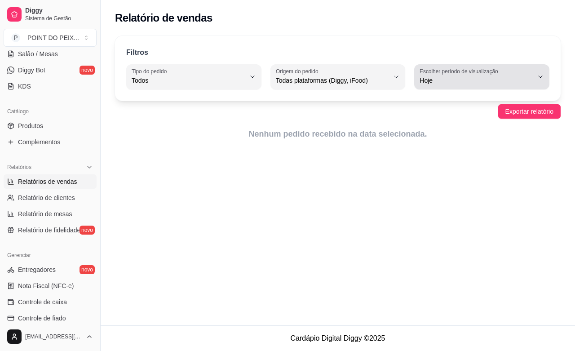
click at [539, 73] on button "Escolher período de visualização Hoje" at bounding box center [482, 76] width 135 height 25
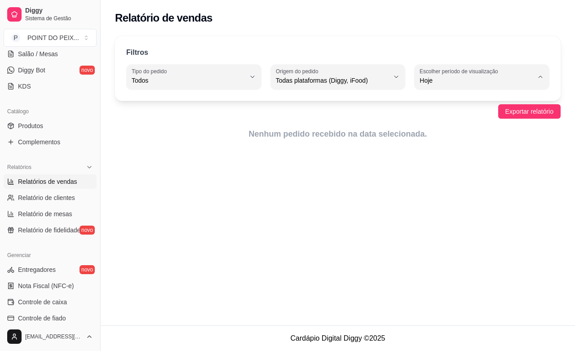
click at [449, 117] on span "Ontem" at bounding box center [477, 116] width 107 height 9
type input "1"
select select "1"
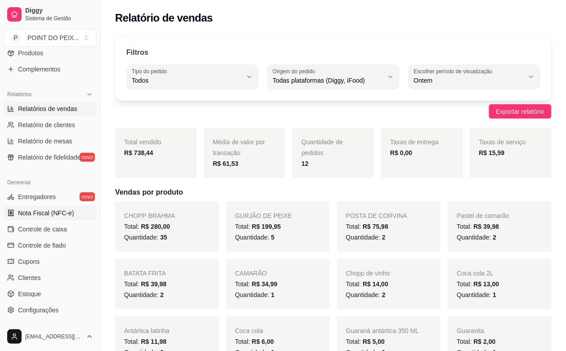
scroll to position [281, 0]
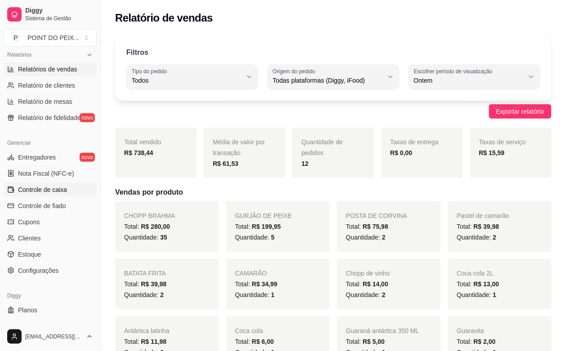
click at [55, 192] on span "Controle de caixa" at bounding box center [42, 189] width 49 height 9
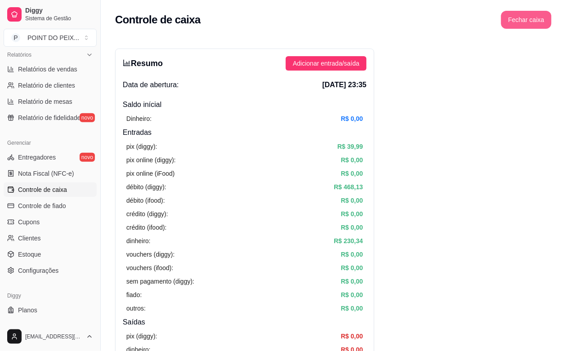
click at [542, 19] on button "Fechar caixa" at bounding box center [526, 20] width 50 height 18
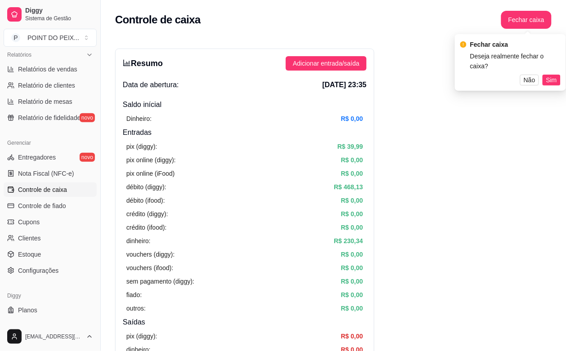
click at [552, 75] on span "Sim" at bounding box center [551, 80] width 11 height 10
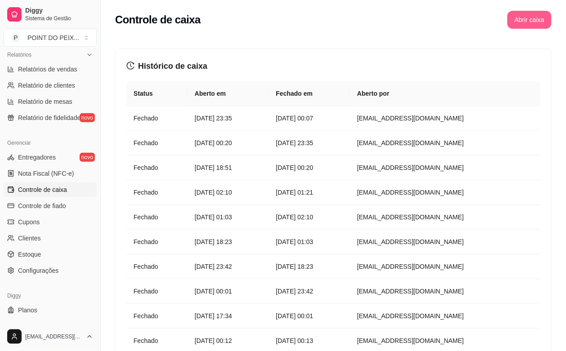
click at [531, 24] on button "Abrir caixa" at bounding box center [529, 20] width 44 height 18
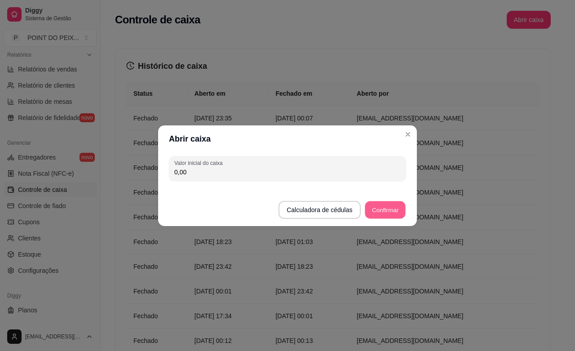
click at [383, 214] on button "Confirmar" at bounding box center [385, 210] width 41 height 18
